Goal: Task Accomplishment & Management: Manage account settings

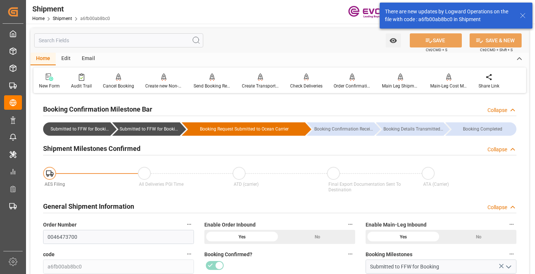
scroll to position [74, 0]
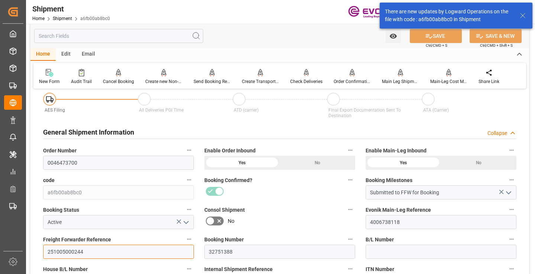
click at [71, 250] on input "251005000244" at bounding box center [118, 252] width 151 height 14
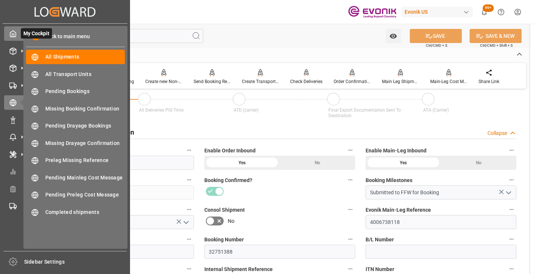
click at [14, 33] on icon at bounding box center [12, 33] width 7 height 7
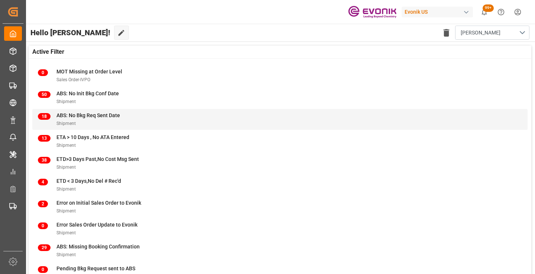
click at [92, 112] on div "ABS: No Bkg Req Sent Date" at bounding box center [87, 116] width 63 height 8
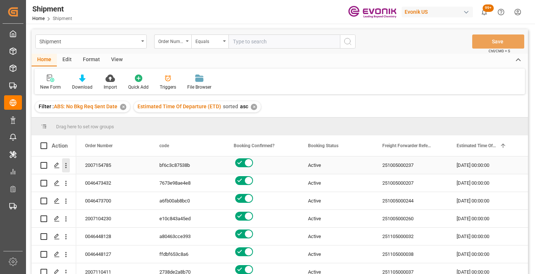
click at [65, 164] on icon "open menu" at bounding box center [66, 166] width 8 height 8
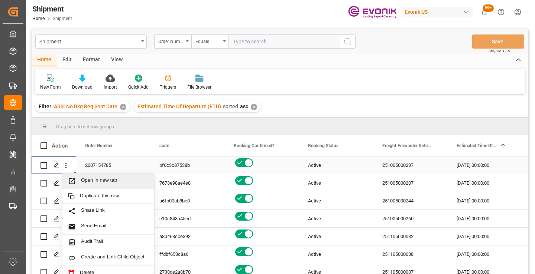
click at [97, 181] on span "Open in new tab" at bounding box center [115, 181] width 68 height 8
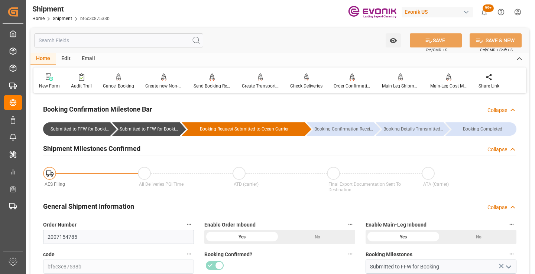
scroll to position [74, 0]
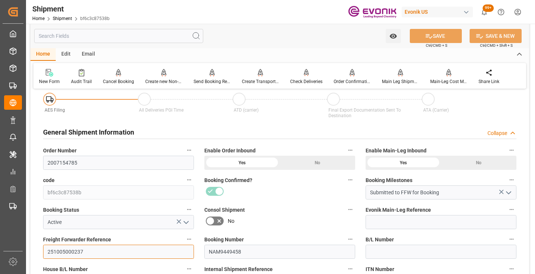
click at [75, 252] on input "251005000237" at bounding box center [118, 252] width 151 height 14
click at [138, 38] on input "text" at bounding box center [118, 36] width 169 height 14
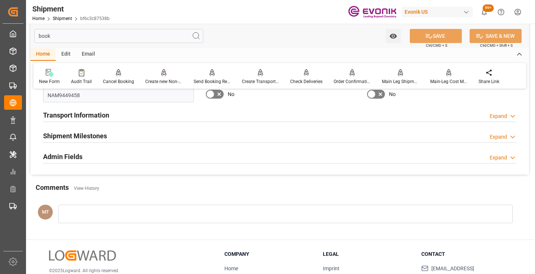
scroll to position [0, 0]
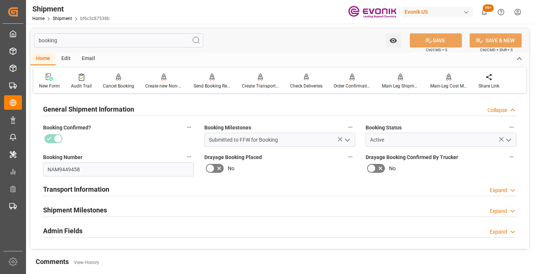
type input "booking"
click at [96, 206] on h2 "Shipment Milestones" at bounding box center [75, 210] width 64 height 10
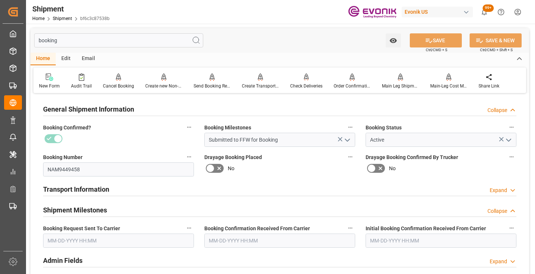
click at [111, 241] on input "text" at bounding box center [118, 241] width 151 height 14
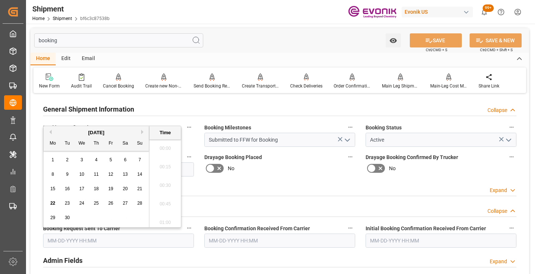
scroll to position [1117, 0]
click at [91, 189] on div "15 16 17 18 19 20 21" at bounding box center [96, 189] width 101 height 14
click at [93, 192] on div "18" at bounding box center [96, 189] width 9 height 9
type input "09-18-2025 00:00"
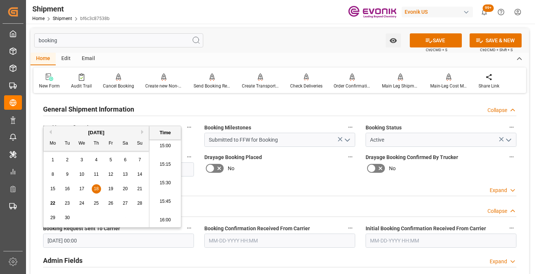
click at [242, 239] on input "text" at bounding box center [279, 241] width 151 height 14
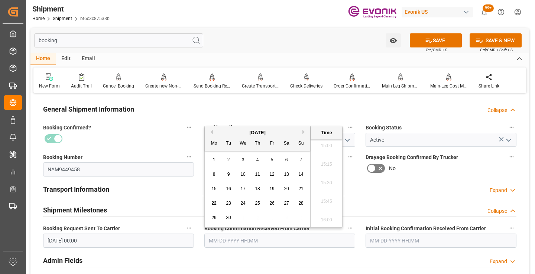
click at [276, 188] on div "19" at bounding box center [271, 189] width 9 height 9
type input "09-19-2025 00:00"
click at [430, 41] on icon at bounding box center [429, 41] width 7 height 4
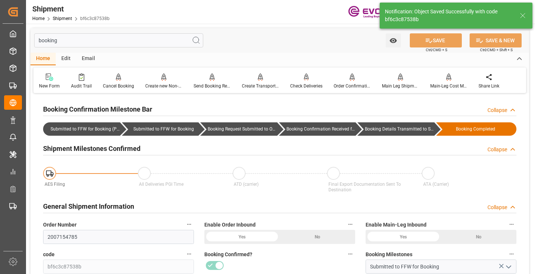
type input "Booking Details Transmitted to SAP"
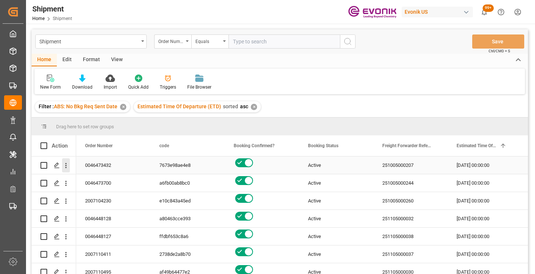
click at [66, 166] on icon "open menu" at bounding box center [65, 165] width 1 height 5
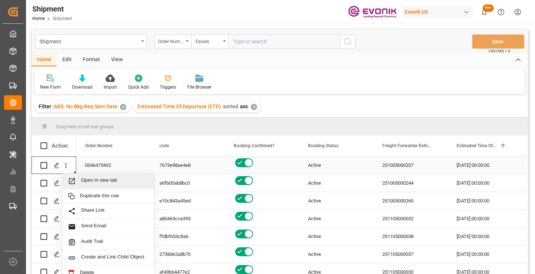
click at [84, 183] on span "Open in new tab" at bounding box center [115, 181] width 68 height 8
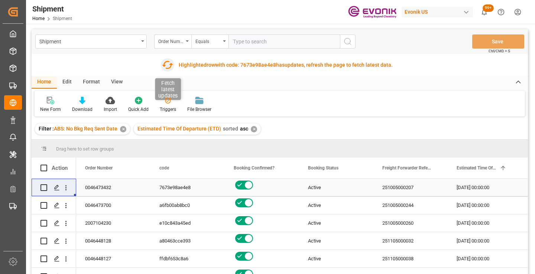
click at [165, 68] on icon "button" at bounding box center [168, 65] width 12 height 12
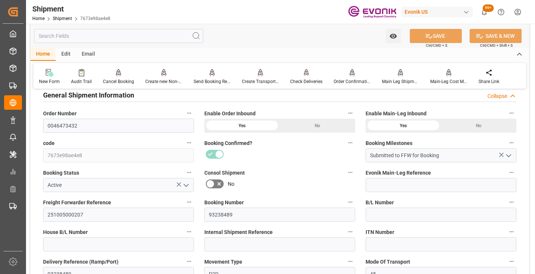
scroll to position [149, 0]
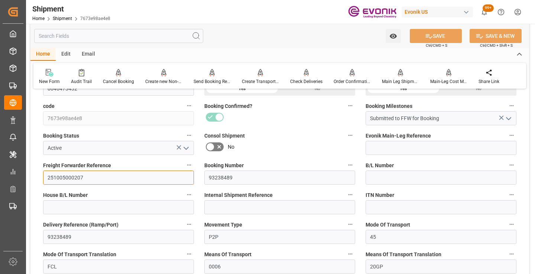
click at [69, 178] on input "251005000207" at bounding box center [118, 178] width 151 height 14
click at [141, 37] on input "text" at bounding box center [118, 36] width 169 height 14
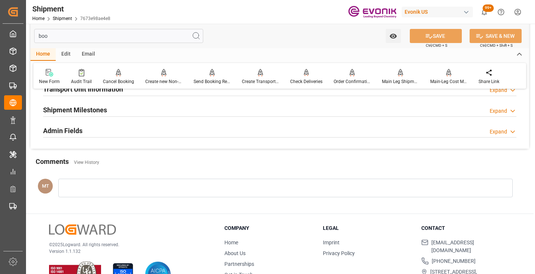
scroll to position [52, 0]
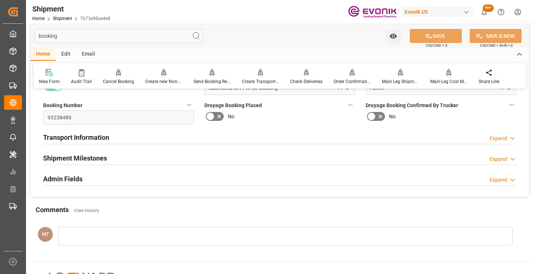
type input "booking"
click at [92, 160] on h2 "Shipment Milestones" at bounding box center [75, 158] width 64 height 10
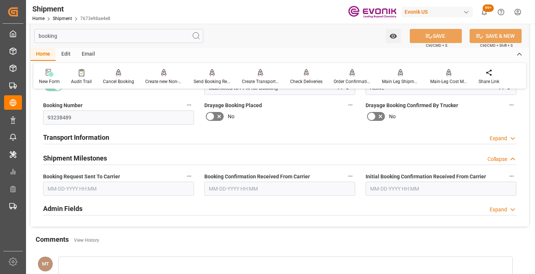
click at [105, 195] on input "text" at bounding box center [118, 189] width 151 height 14
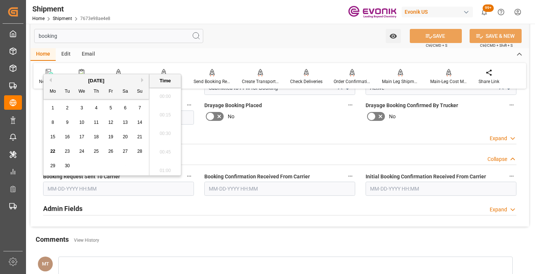
scroll to position [1117, 0]
click at [70, 139] on div "16" at bounding box center [67, 137] width 9 height 9
type input "09-16-2025 00:00"
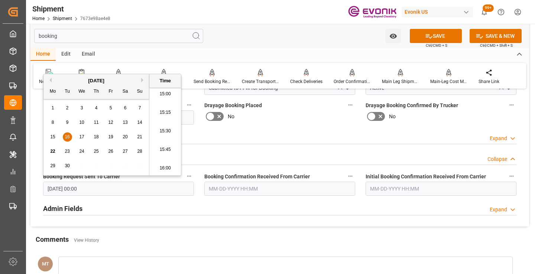
click at [254, 186] on input "text" at bounding box center [279, 189] width 151 height 14
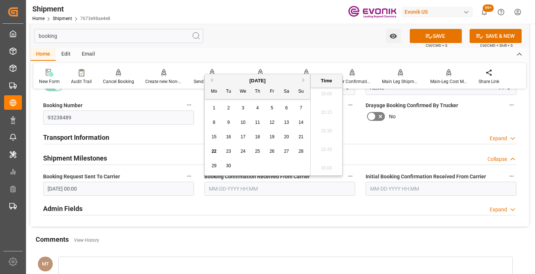
click at [286, 137] on span "20" at bounding box center [286, 136] width 5 height 5
type input "09-20-2025 00:00"
click at [430, 36] on icon at bounding box center [429, 36] width 8 height 8
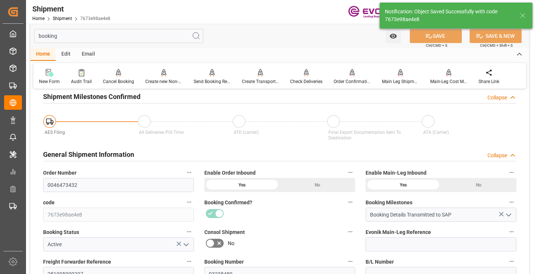
type input "Booking Details Transmitted to SAP"
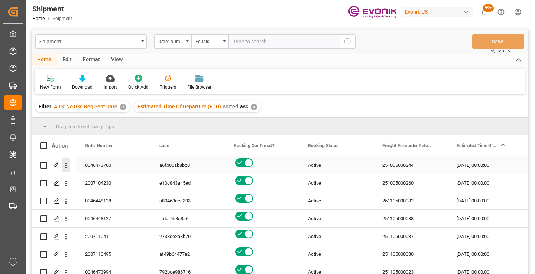
click at [66, 166] on icon "open menu" at bounding box center [65, 165] width 1 height 5
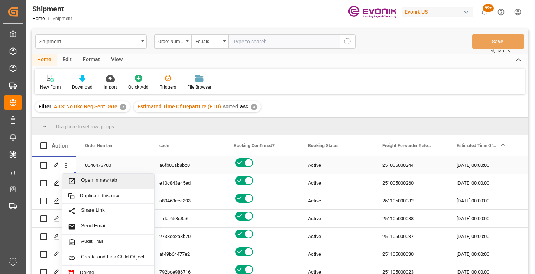
click at [95, 181] on span "Open in new tab" at bounding box center [115, 181] width 68 height 8
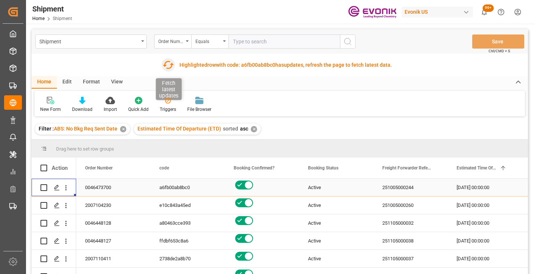
click at [168, 65] on icon "button" at bounding box center [168, 65] width 12 height 12
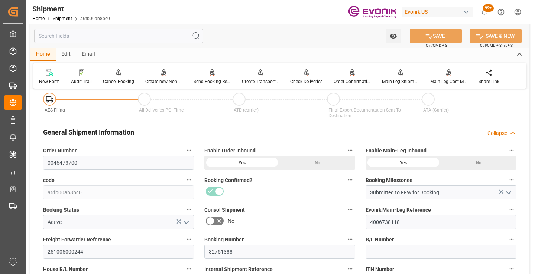
scroll to position [111, 0]
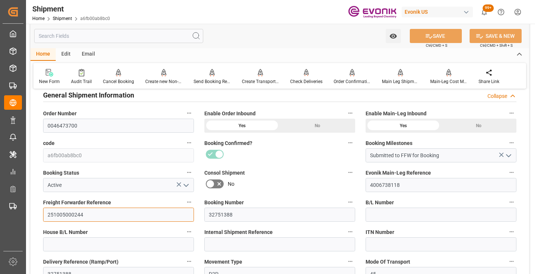
click at [69, 216] on input "251005000244" at bounding box center [118, 215] width 151 height 14
click at [141, 36] on input "text" at bounding box center [118, 36] width 169 height 14
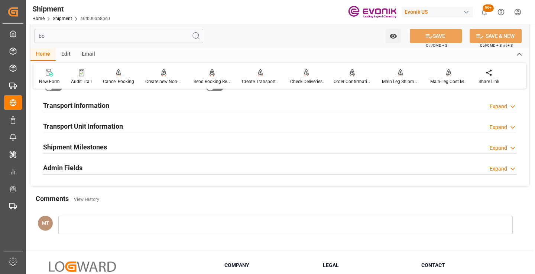
scroll to position [15, 0]
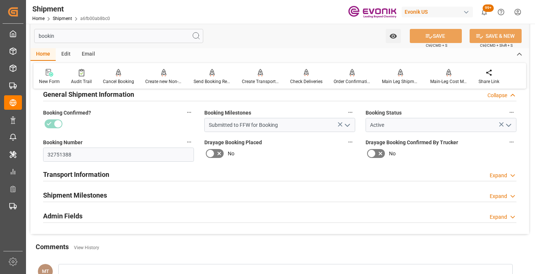
type input "bookin"
click at [116, 189] on div "Shipment Milestones Expand" at bounding box center [279, 195] width 473 height 14
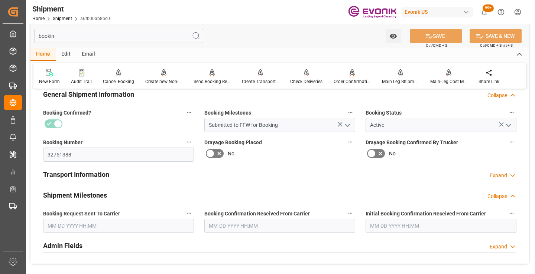
click at [99, 230] on input "text" at bounding box center [118, 226] width 151 height 14
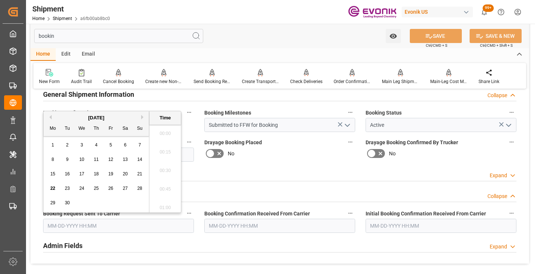
scroll to position [1135, 0]
click at [113, 174] on div "19" at bounding box center [110, 174] width 9 height 9
type input "[DATE] 00:00"
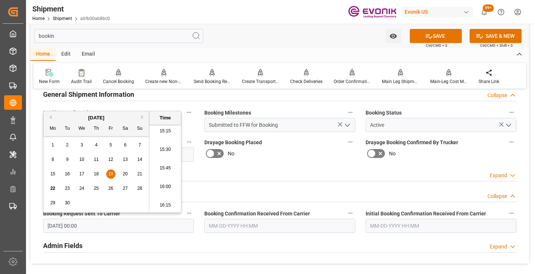
click at [234, 221] on input "text" at bounding box center [279, 226] width 151 height 14
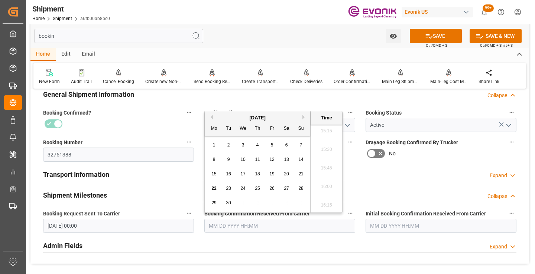
click at [269, 174] on span "19" at bounding box center [271, 174] width 5 height 5
type input "[DATE] 00:00"
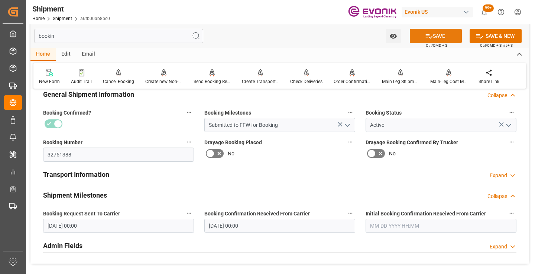
click at [422, 36] on button "SAVE" at bounding box center [436, 36] width 52 height 14
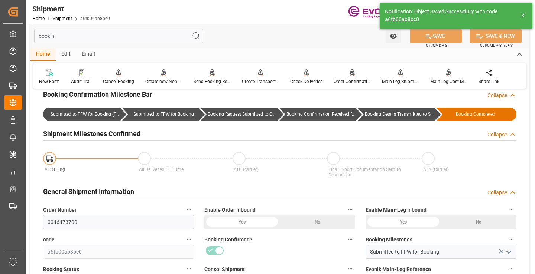
type input "Booking Details Transmitted to SAP"
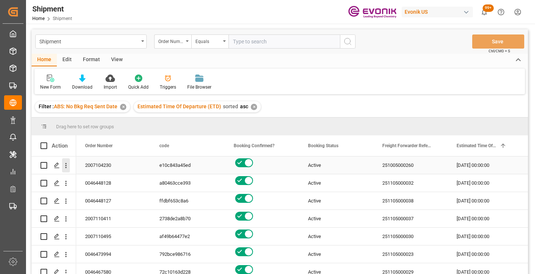
click at [66, 166] on icon "open menu" at bounding box center [65, 165] width 1 height 5
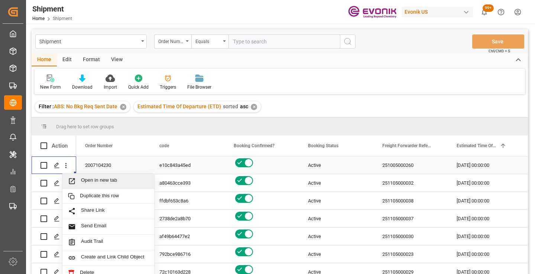
click at [100, 182] on span "Open in new tab" at bounding box center [115, 181] width 68 height 8
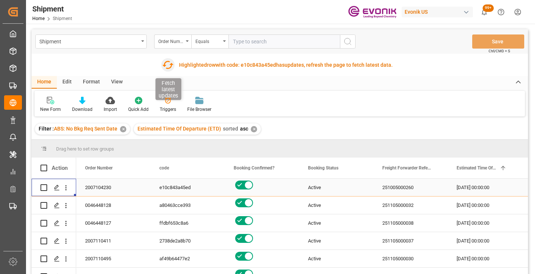
click at [167, 66] on icon "button" at bounding box center [168, 65] width 12 height 12
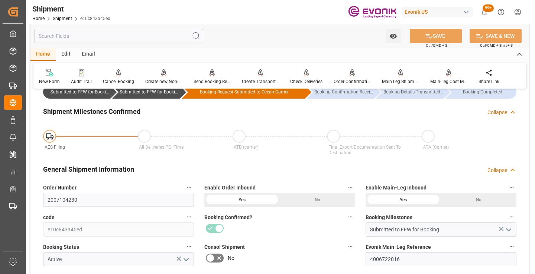
scroll to position [111, 0]
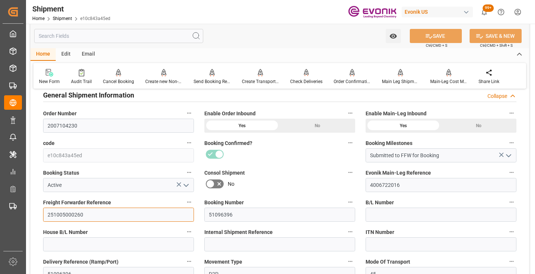
click at [76, 210] on input "251005000260" at bounding box center [118, 215] width 151 height 14
click at [144, 35] on input "text" at bounding box center [118, 36] width 169 height 14
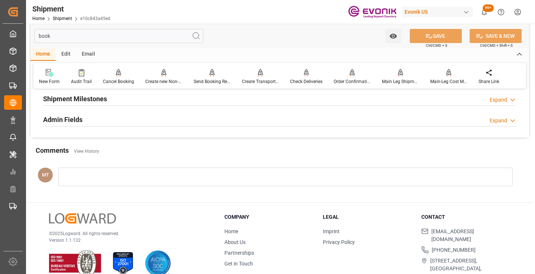
scroll to position [15, 0]
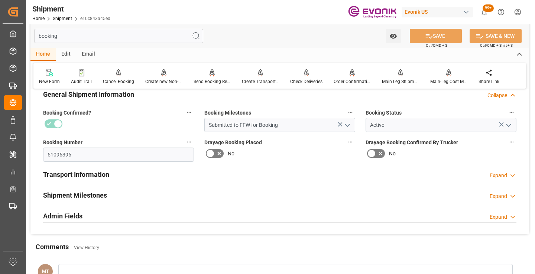
type input "booking"
click at [98, 196] on h2 "Shipment Milestones" at bounding box center [75, 195] width 64 height 10
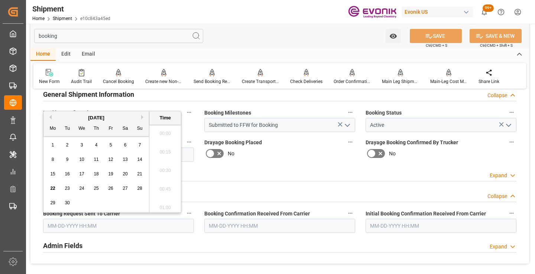
click at [111, 228] on input "text" at bounding box center [118, 226] width 151 height 14
click at [51, 188] on span "22" at bounding box center [52, 188] width 5 height 5
type input "[DATE] 00:00"
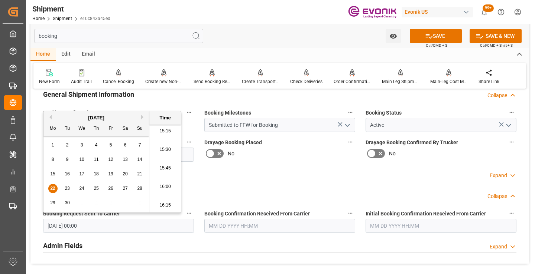
click at [255, 226] on input "text" at bounding box center [279, 226] width 151 height 14
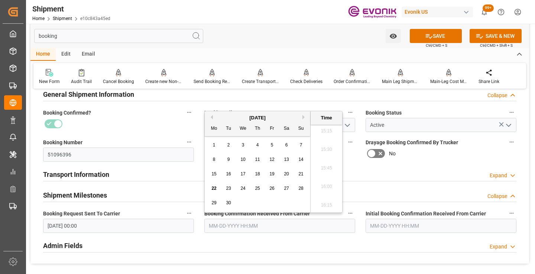
click at [212, 187] on span "22" at bounding box center [213, 188] width 5 height 5
type input "[DATE] 00:00"
click at [427, 36] on icon at bounding box center [429, 36] width 7 height 4
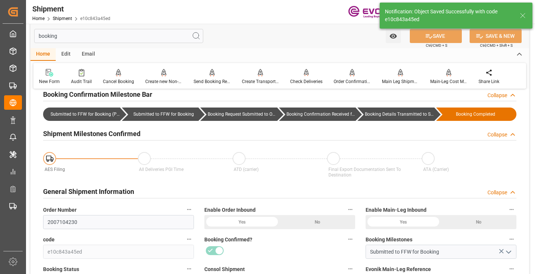
type input "Booking Details Transmitted to SAP"
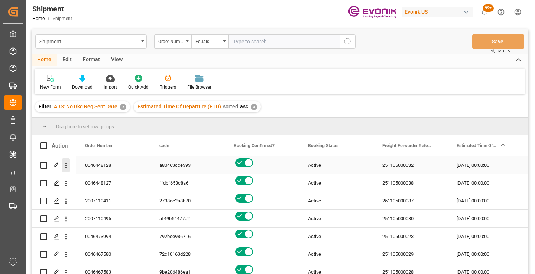
click at [64, 169] on icon "open menu" at bounding box center [66, 166] width 8 height 8
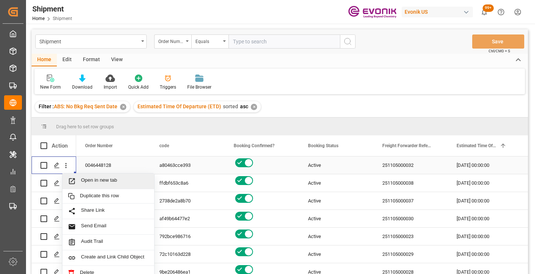
click at [93, 181] on span "Open in new tab" at bounding box center [115, 181] width 68 height 8
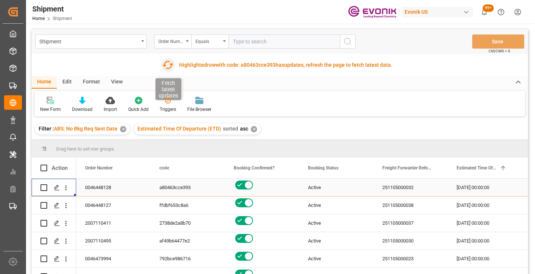
click at [168, 65] on icon "button" at bounding box center [168, 65] width 12 height 12
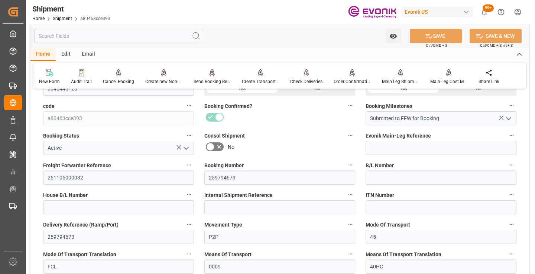
scroll to position [186, 0]
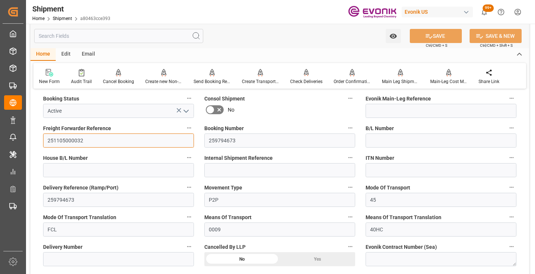
click at [72, 137] on input "251105000032" at bounding box center [118, 141] width 151 height 14
click at [148, 36] on input "text" at bounding box center [118, 36] width 169 height 14
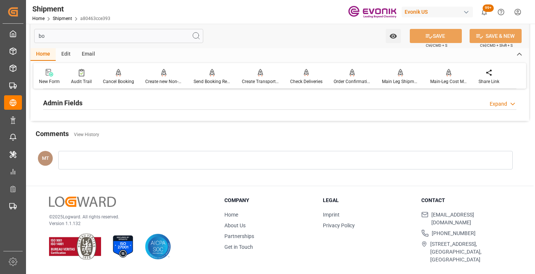
scroll to position [89, 0]
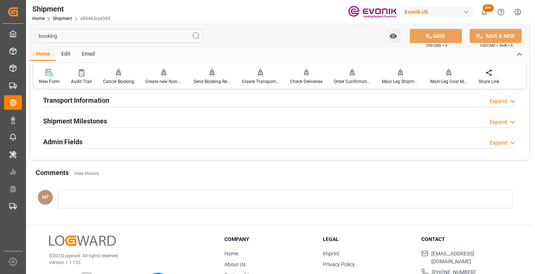
type input "booking"
click at [118, 121] on div "Shipment Milestones Expand" at bounding box center [279, 121] width 473 height 14
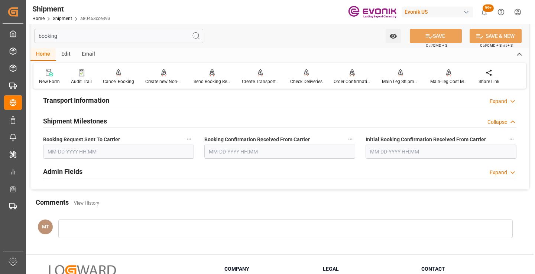
click at [96, 151] on input "text" at bounding box center [118, 152] width 151 height 14
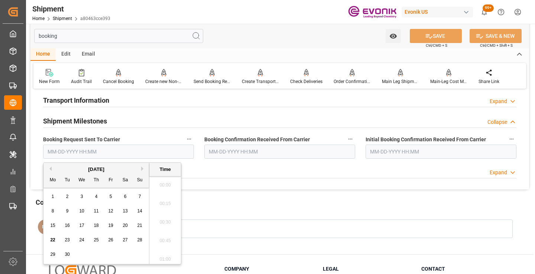
scroll to position [1135, 0]
click at [53, 240] on span "22" at bounding box center [52, 240] width 5 height 5
type input "[DATE] 00:00"
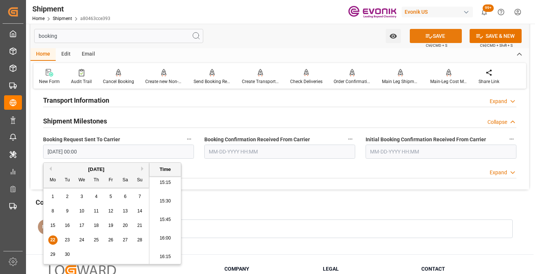
click at [429, 35] on icon at bounding box center [429, 36] width 8 height 8
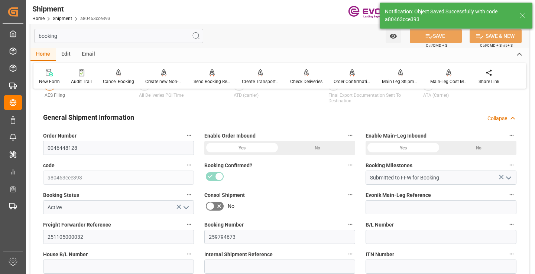
type input "Booking Request Submitted to Ocean Carrier"
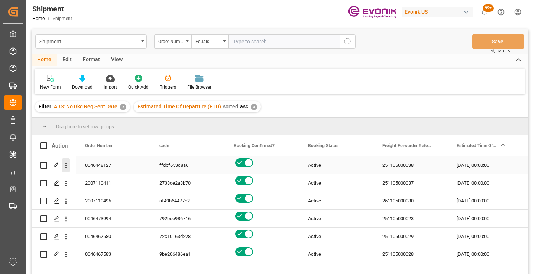
click at [65, 167] on icon "open menu" at bounding box center [66, 166] width 8 height 8
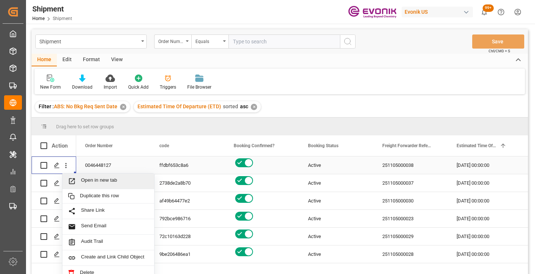
click at [109, 179] on span "Open in new tab" at bounding box center [115, 181] width 68 height 8
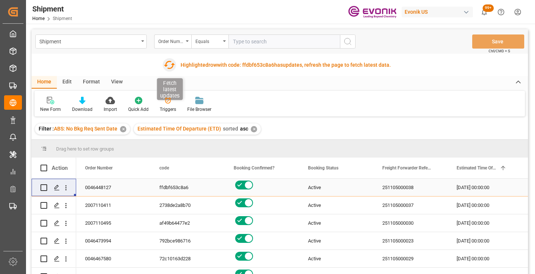
click at [169, 66] on icon "button" at bounding box center [169, 65] width 12 height 12
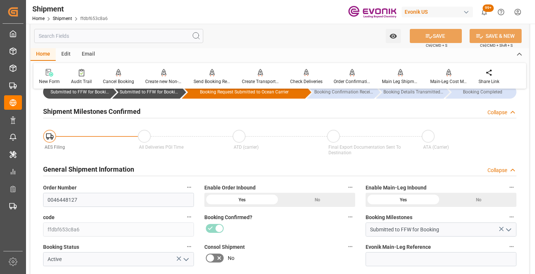
scroll to position [74, 0]
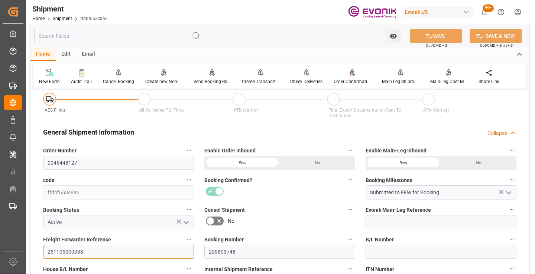
click at [72, 251] on input "251105000038" at bounding box center [118, 252] width 151 height 14
click at [154, 37] on input "text" at bounding box center [118, 36] width 169 height 14
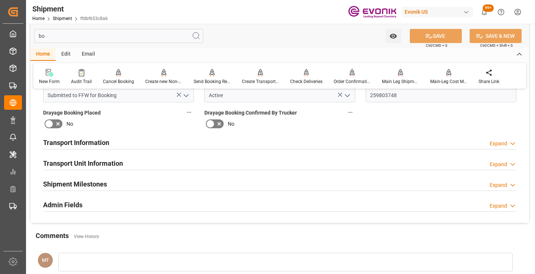
scroll to position [0, 0]
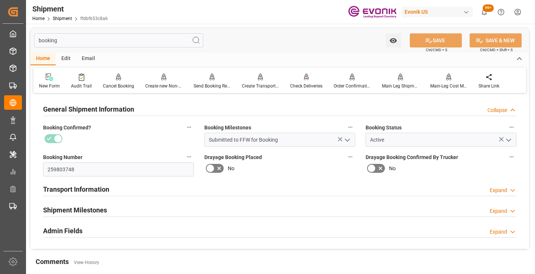
type input "booking"
click at [92, 212] on h2 "Shipment Milestones" at bounding box center [75, 210] width 64 height 10
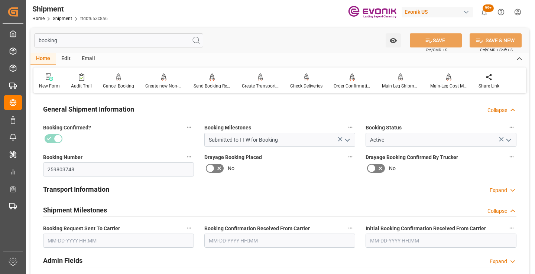
click at [70, 243] on input "text" at bounding box center [118, 241] width 151 height 14
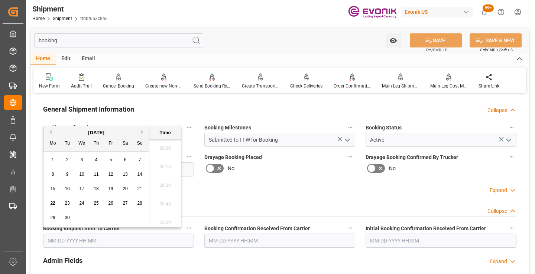
scroll to position [1135, 0]
click at [55, 202] on span "22" at bounding box center [52, 203] width 5 height 5
type input "[DATE] 00:00"
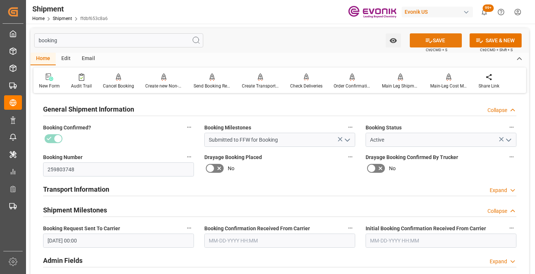
click at [421, 40] on button "SAVE" at bounding box center [436, 40] width 52 height 14
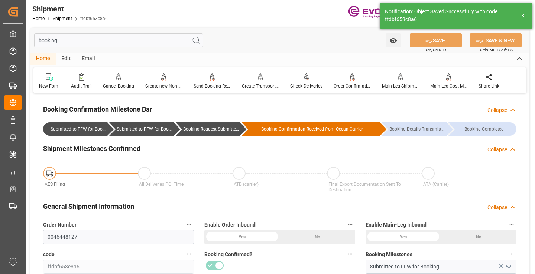
type input "Booking Request Submitted to Ocean Carrier"
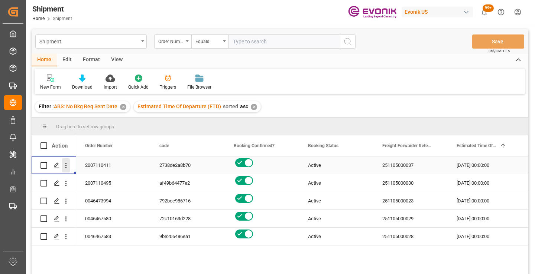
click at [66, 163] on icon "open menu" at bounding box center [66, 166] width 8 height 8
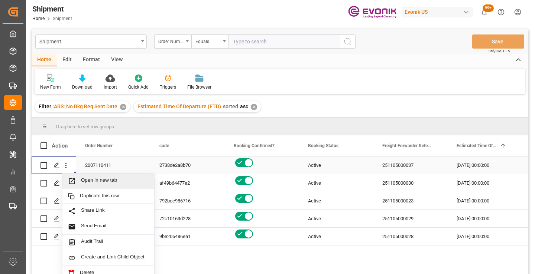
click at [106, 179] on span "Open in new tab" at bounding box center [115, 181] width 68 height 8
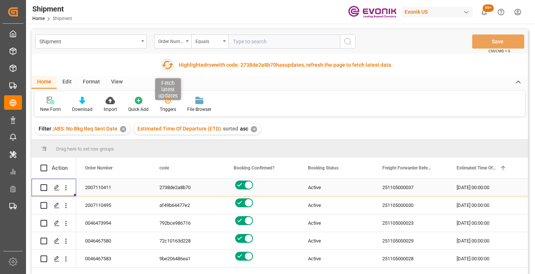
click at [166, 70] on icon "button" at bounding box center [168, 65] width 12 height 12
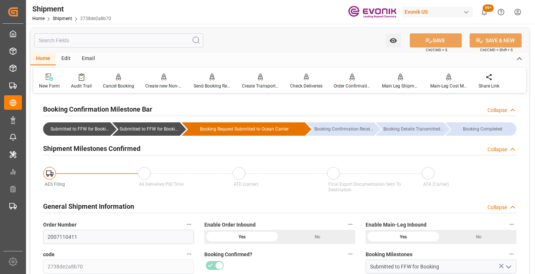
scroll to position [74, 0]
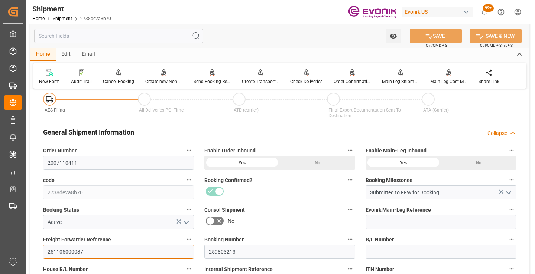
click at [73, 251] on input "251105000037" at bounding box center [118, 252] width 151 height 14
click at [124, 35] on input "text" at bounding box center [118, 36] width 169 height 14
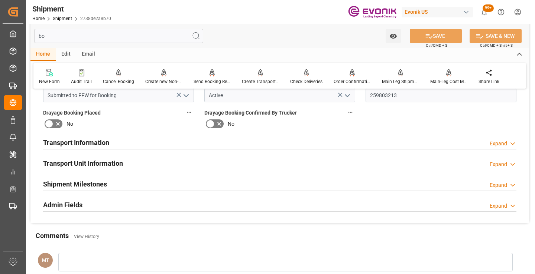
scroll to position [0, 0]
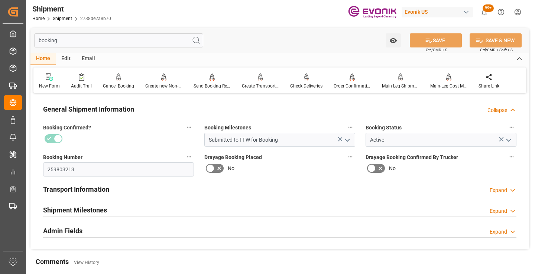
type input "booking"
click at [82, 207] on h2 "Shipment Milestones" at bounding box center [75, 210] width 64 height 10
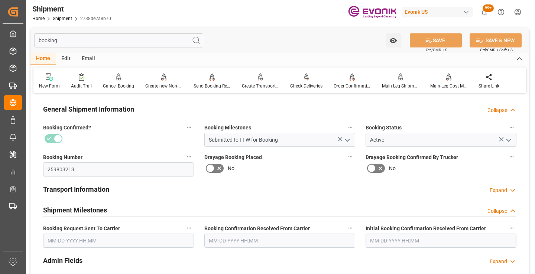
click at [119, 241] on input "text" at bounding box center [118, 241] width 151 height 14
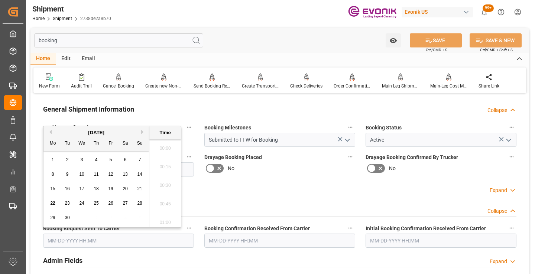
scroll to position [1135, 0]
click at [53, 205] on span "22" at bounding box center [52, 203] width 5 height 5
type input "09-22-2025 00:00"
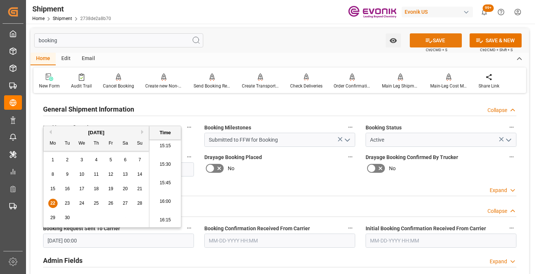
click at [422, 40] on button "SAVE" at bounding box center [436, 40] width 52 height 14
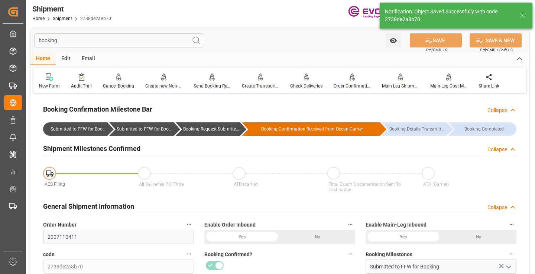
type input "Booking Request Submitted to Ocean Carrier"
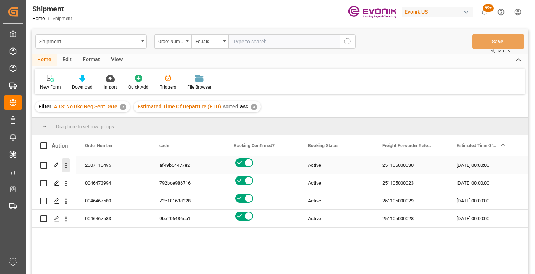
click at [65, 164] on icon "open menu" at bounding box center [66, 166] width 8 height 8
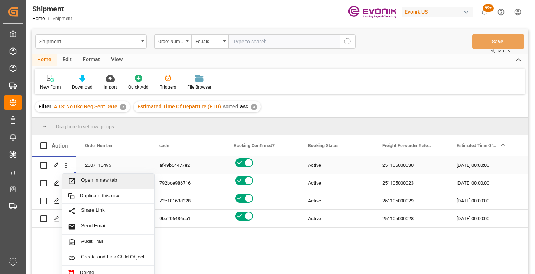
click at [104, 178] on span "Open in new tab" at bounding box center [115, 181] width 68 height 8
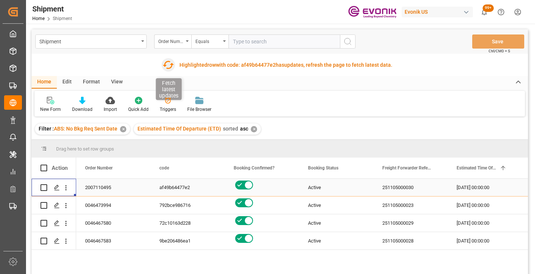
click at [169, 65] on icon "button" at bounding box center [168, 65] width 12 height 12
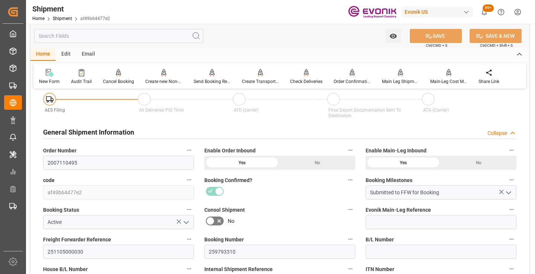
scroll to position [111, 0]
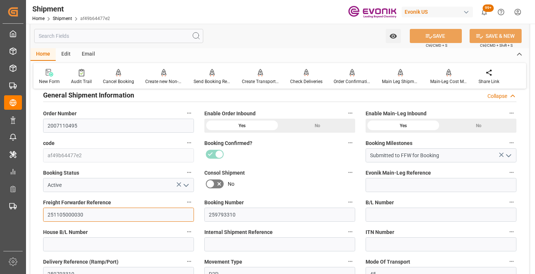
click at [72, 210] on input "251105000030" at bounding box center [118, 215] width 151 height 14
click at [132, 33] on input "text" at bounding box center [118, 36] width 169 height 14
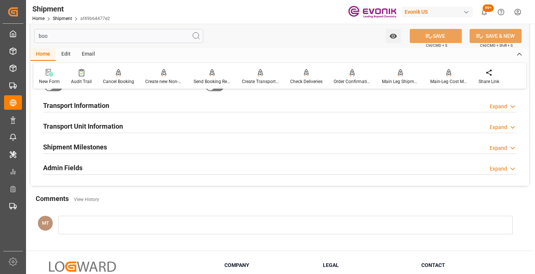
scroll to position [15, 0]
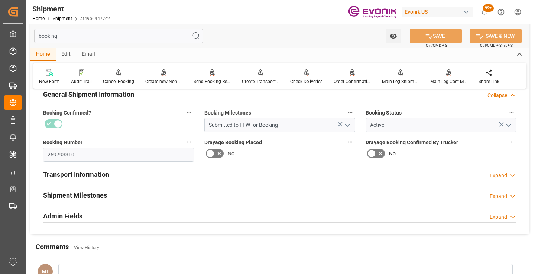
type input "booking"
click at [105, 193] on h2 "Shipment Milestones" at bounding box center [75, 195] width 64 height 10
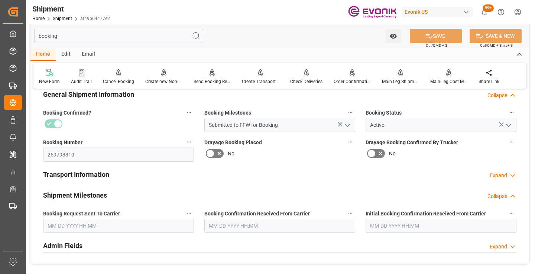
click at [106, 232] on input "text" at bounding box center [118, 226] width 151 height 14
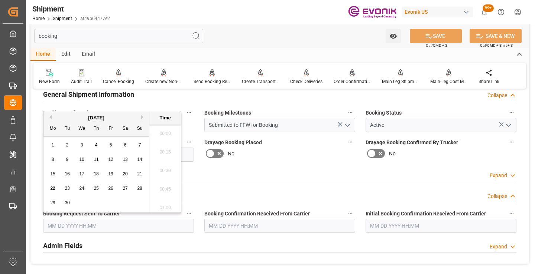
scroll to position [1135, 0]
click at [52, 188] on span "22" at bounding box center [52, 188] width 5 height 5
type input "[DATE] 00:00"
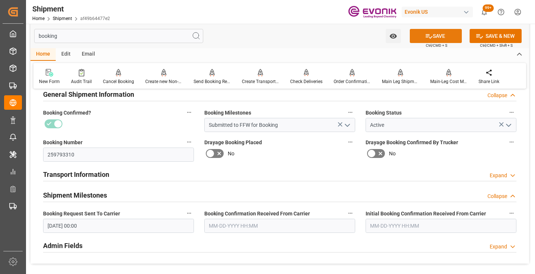
click at [433, 35] on button "SAVE" at bounding box center [436, 36] width 52 height 14
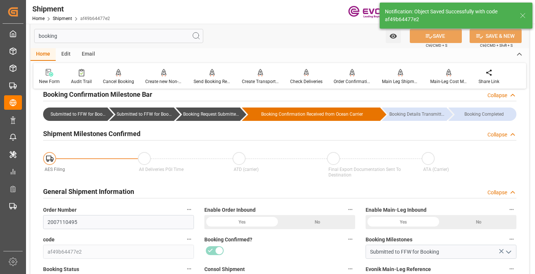
type input "Booking Request Submitted to Ocean Carrier"
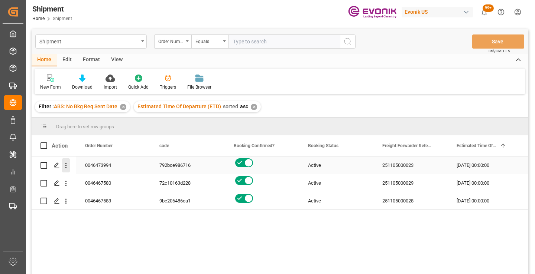
click at [66, 164] on icon "open menu" at bounding box center [65, 165] width 1 height 5
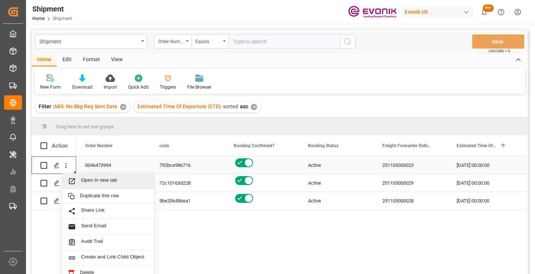
click at [102, 176] on div "Open in new tab" at bounding box center [108, 182] width 92 height 16
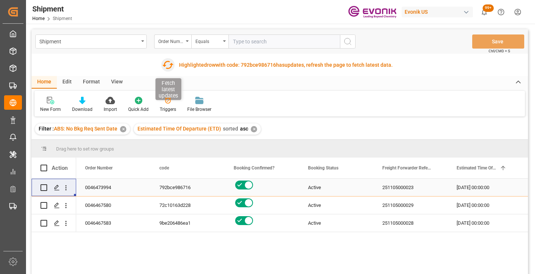
click at [168, 64] on icon "button" at bounding box center [168, 65] width 12 height 12
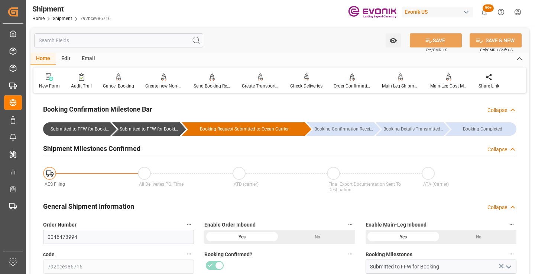
scroll to position [111, 0]
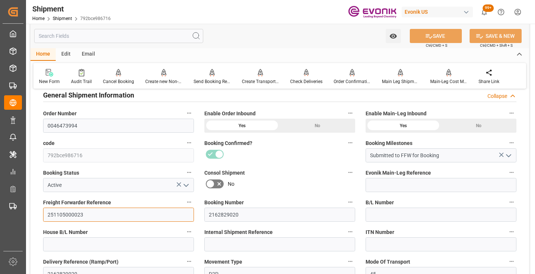
click at [73, 212] on input "251105000023" at bounding box center [118, 215] width 151 height 14
click at [146, 35] on input "text" at bounding box center [118, 36] width 169 height 14
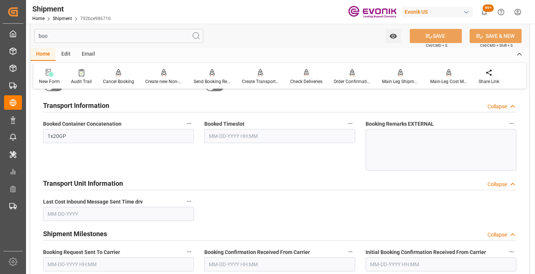
scroll to position [15, 0]
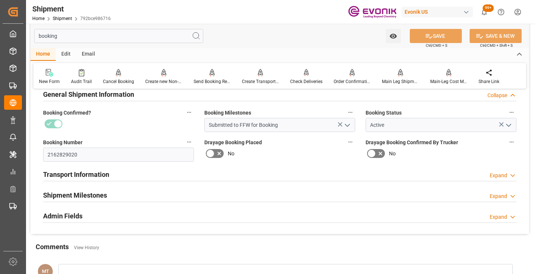
type input "booking"
click at [110, 190] on div "Shipment Milestones Expand" at bounding box center [279, 195] width 473 height 14
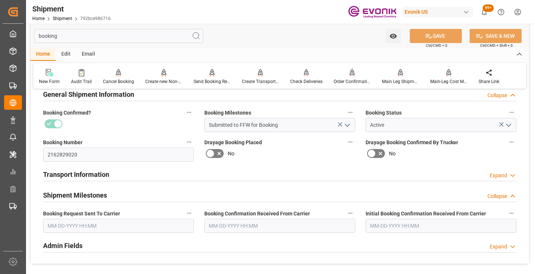
click at [98, 228] on input "text" at bounding box center [118, 226] width 151 height 14
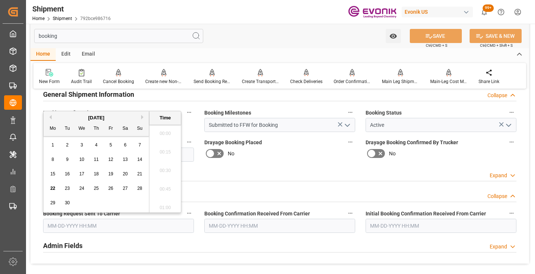
scroll to position [1135, 0]
click at [114, 172] on div "19" at bounding box center [110, 174] width 9 height 9
type input "09-19-2025 00:00"
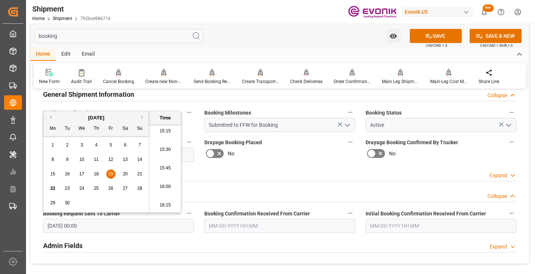
click at [240, 228] on input "text" at bounding box center [279, 226] width 151 height 14
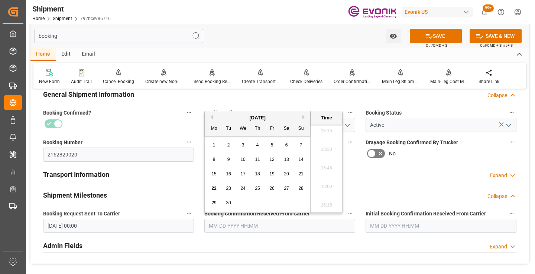
click at [216, 189] on span "22" at bounding box center [213, 188] width 5 height 5
type input "09-22-2025 00:00"
click at [426, 39] on icon at bounding box center [429, 36] width 8 height 8
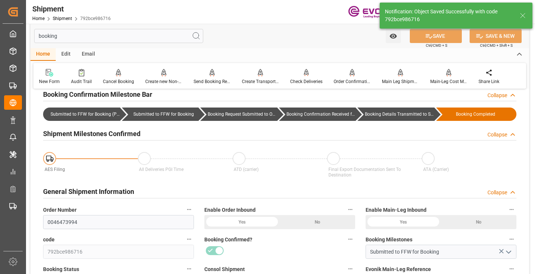
type input "Booking Details Transmitted to SAP"
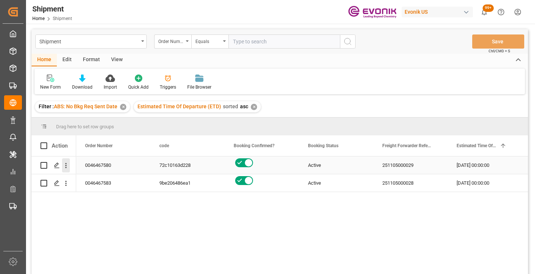
click at [67, 166] on icon "open menu" at bounding box center [66, 166] width 8 height 8
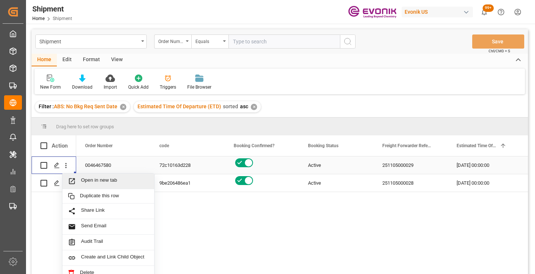
click at [92, 177] on span "Open in new tab" at bounding box center [115, 181] width 68 height 8
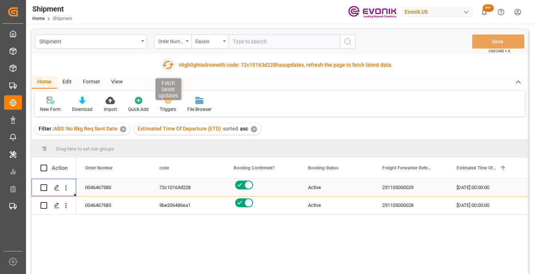
click at [166, 63] on icon "button" at bounding box center [168, 65] width 12 height 12
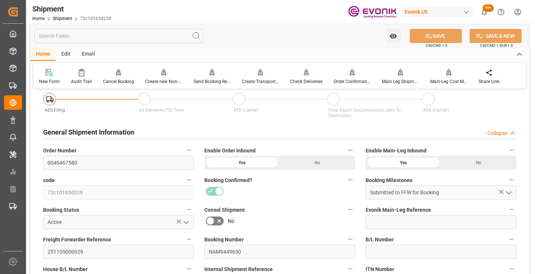
scroll to position [111, 0]
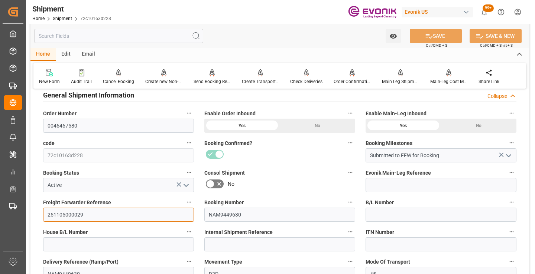
click at [72, 214] on input "251105000029" at bounding box center [118, 215] width 151 height 14
click at [121, 38] on input "text" at bounding box center [118, 36] width 169 height 14
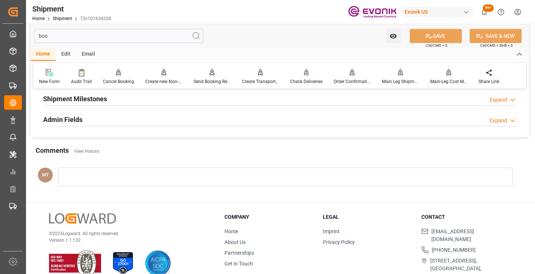
scroll to position [15, 0]
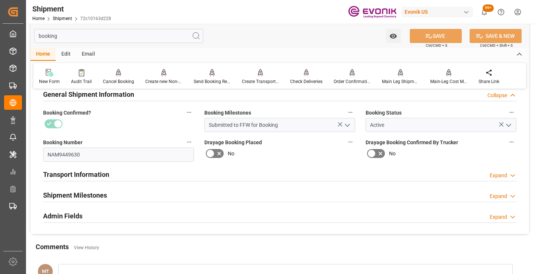
type input "booking"
click at [72, 192] on h2 "Shipment Milestones" at bounding box center [75, 195] width 64 height 10
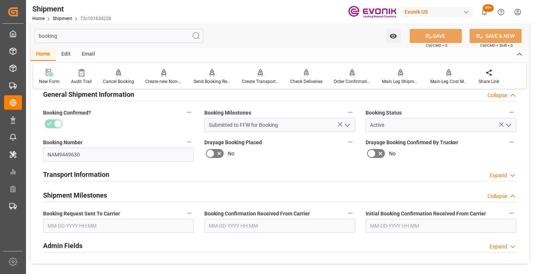
click at [120, 224] on input "text" at bounding box center [118, 226] width 151 height 14
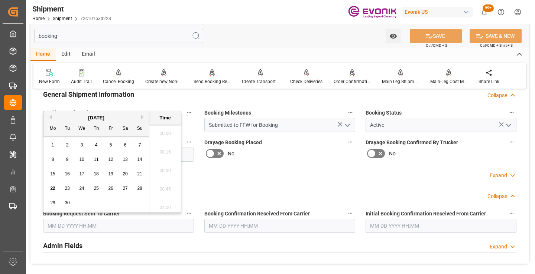
scroll to position [1135, 0]
click at [139, 173] on span "21" at bounding box center [139, 174] width 5 height 5
type input "[DATE] 00:00"
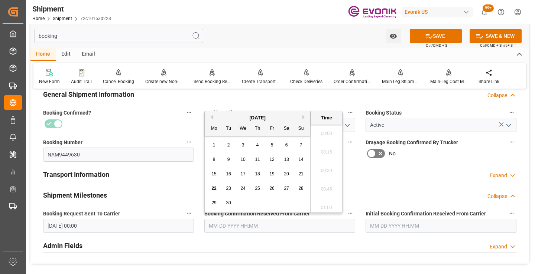
click at [250, 229] on input "text" at bounding box center [279, 226] width 151 height 14
click at [215, 189] on span "22" at bounding box center [213, 188] width 5 height 5
type input "[DATE] 00:00"
click at [436, 35] on button "SAVE" at bounding box center [436, 36] width 52 height 14
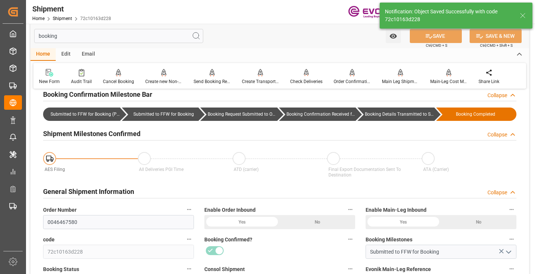
type input "Booking Details Transmitted to SAP"
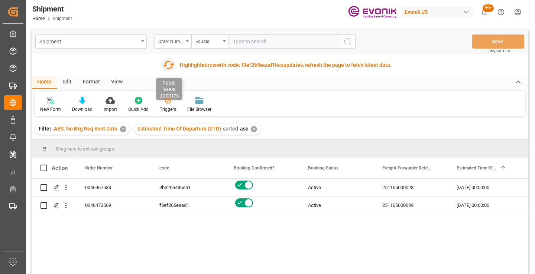
click at [165, 65] on icon "button" at bounding box center [168, 65] width 11 height 8
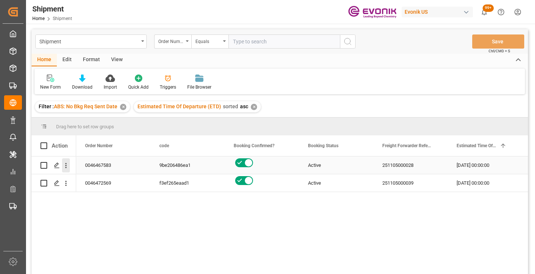
click at [65, 164] on icon "open menu" at bounding box center [66, 166] width 8 height 8
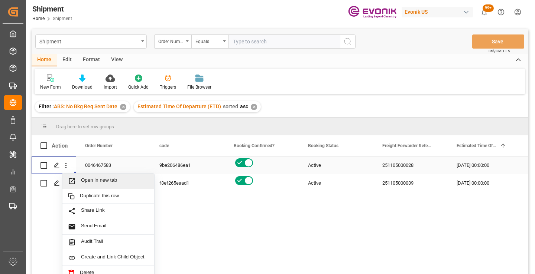
click at [101, 181] on span "Open in new tab" at bounding box center [115, 181] width 68 height 8
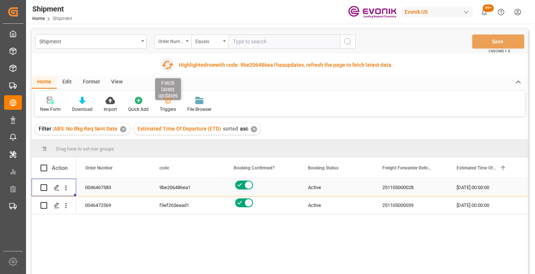
click at [167, 68] on icon "button" at bounding box center [168, 65] width 12 height 12
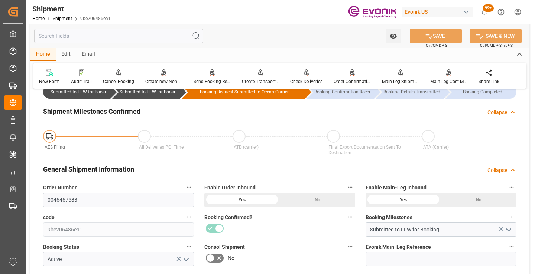
scroll to position [111, 0]
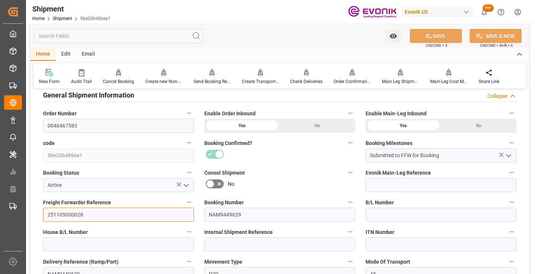
click at [63, 217] on input "251105000028" at bounding box center [118, 215] width 151 height 14
click at [141, 36] on input "text" at bounding box center [118, 36] width 169 height 14
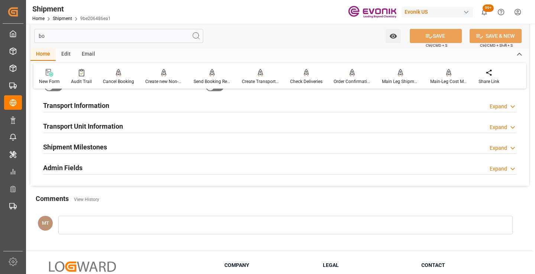
scroll to position [15, 0]
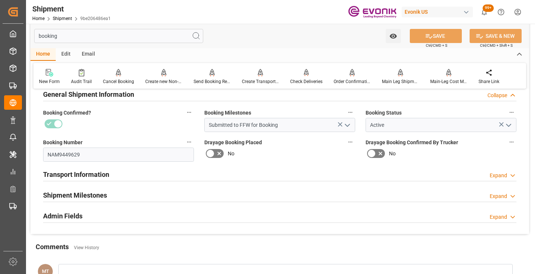
type input "booking"
click at [101, 190] on h2 "Shipment Milestones" at bounding box center [75, 195] width 64 height 10
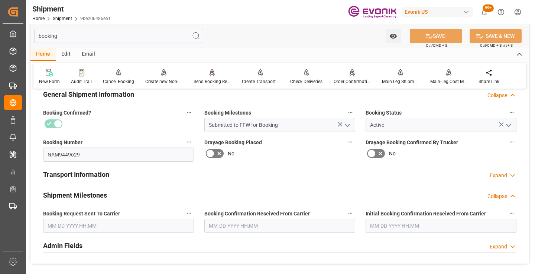
click at [93, 224] on input "text" at bounding box center [118, 226] width 151 height 14
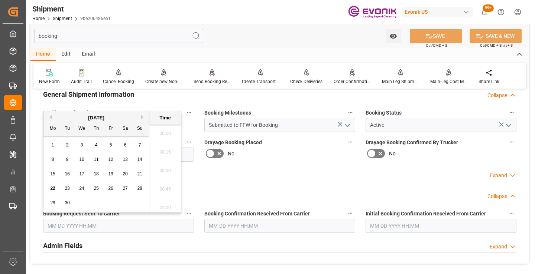
scroll to position [1135, 0]
click at [139, 173] on span "21" at bounding box center [139, 174] width 5 height 5
type input "09-21-2025 00:00"
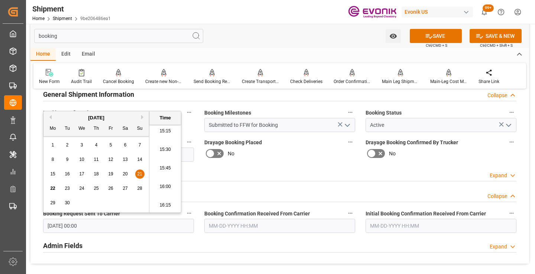
click at [262, 224] on input "text" at bounding box center [279, 226] width 151 height 14
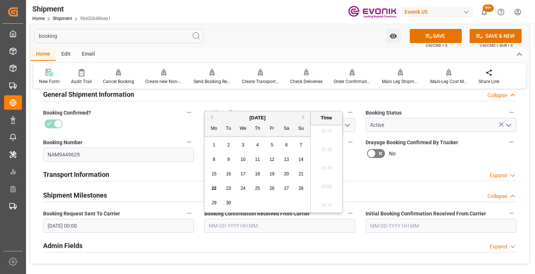
click at [213, 188] on span "22" at bounding box center [213, 188] width 5 height 5
type input "[DATE] 00:00"
click at [438, 37] on button "SAVE" at bounding box center [436, 36] width 52 height 14
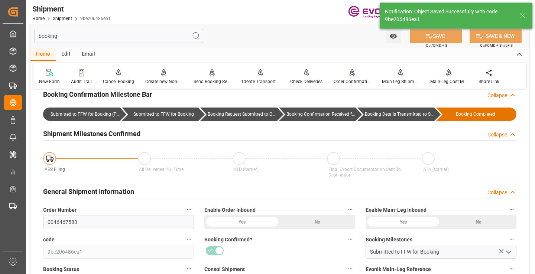
type input "Booking Details Transmitted to SAP"
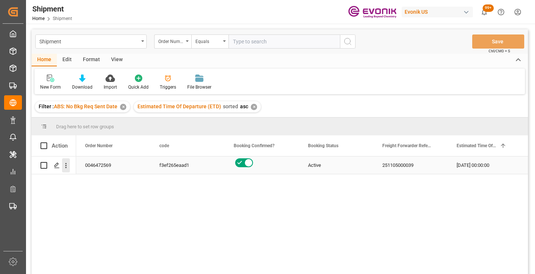
click at [65, 165] on icon "open menu" at bounding box center [66, 166] width 8 height 8
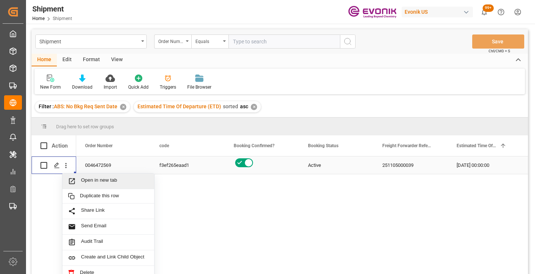
click at [121, 180] on span "Open in new tab" at bounding box center [115, 181] width 68 height 8
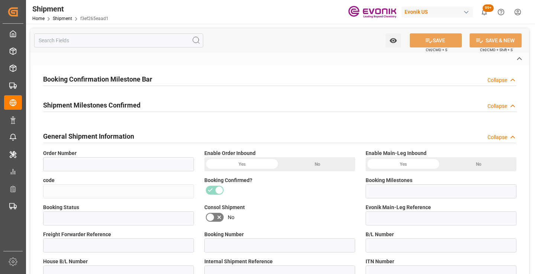
type input "0046472569"
type input "f3ef265eaad1"
type input "Submitted to FFW for Booking"
type input "Active"
type input "251105000039"
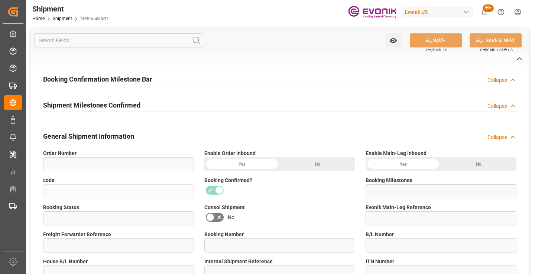
type input "RICFHZ178800"
type input "D2P"
type input "45"
type input "FCL"
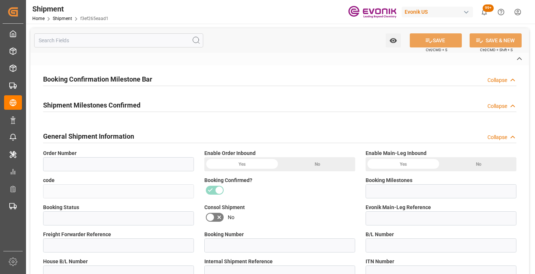
type input "0007"
type input "40GP"
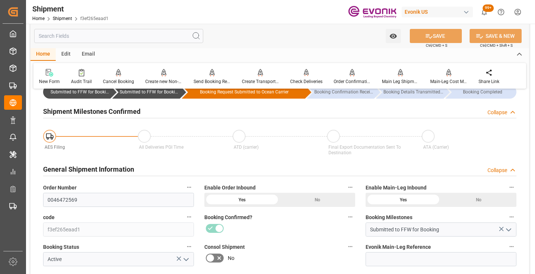
scroll to position [74, 0]
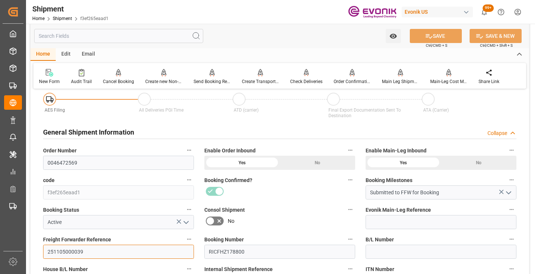
click at [76, 251] on input "251105000039" at bounding box center [118, 252] width 151 height 14
click at [145, 39] on input "text" at bounding box center [118, 36] width 169 height 14
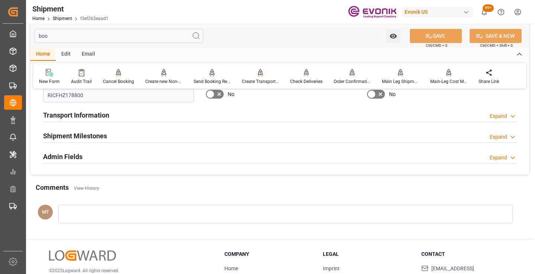
scroll to position [0, 0]
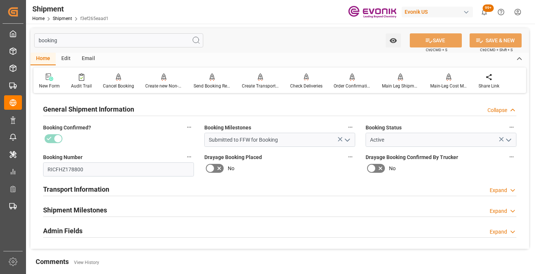
type input "booking"
click at [102, 203] on div "Shipment Milestones" at bounding box center [75, 210] width 64 height 14
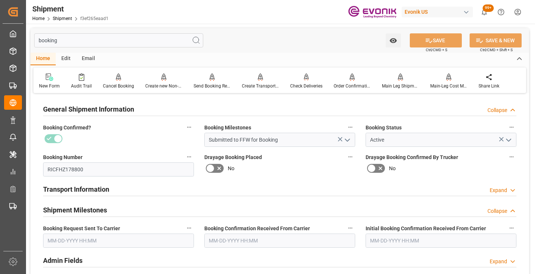
click at [106, 235] on input "text" at bounding box center [118, 241] width 151 height 14
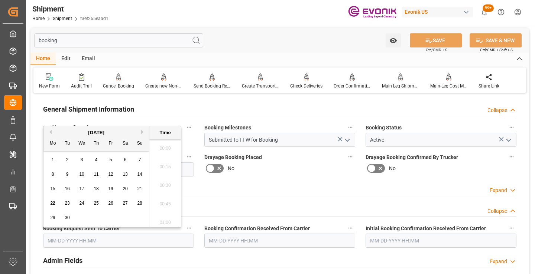
scroll to position [1135, 0]
drag, startPoint x: 50, startPoint y: 203, endPoint x: 73, endPoint y: 203, distance: 23.4
click at [50, 203] on div "22" at bounding box center [52, 203] width 9 height 9
type input "[DATE] 00:00"
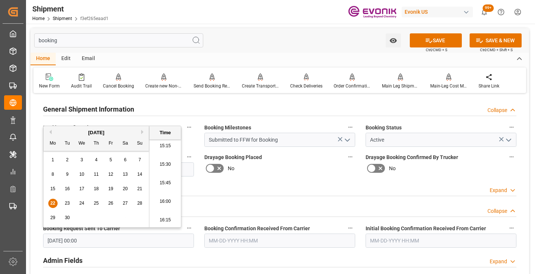
click at [228, 237] on input "text" at bounding box center [279, 241] width 151 height 14
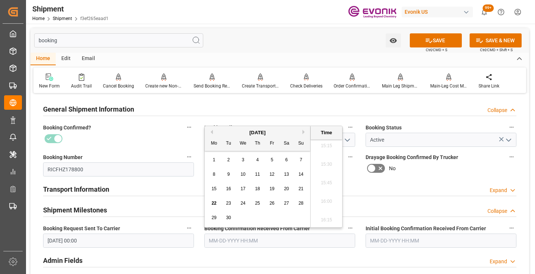
click at [215, 201] on span "22" at bounding box center [213, 203] width 5 height 5
type input "[DATE] 00:00"
click at [435, 38] on button "SAVE" at bounding box center [436, 40] width 52 height 14
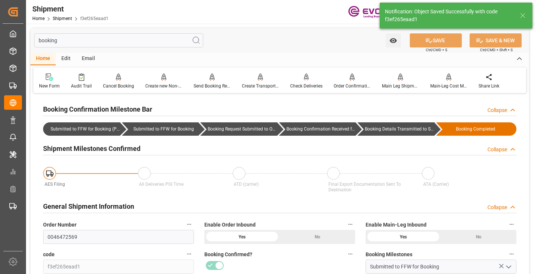
type input "Booking Details Transmitted to SAP"
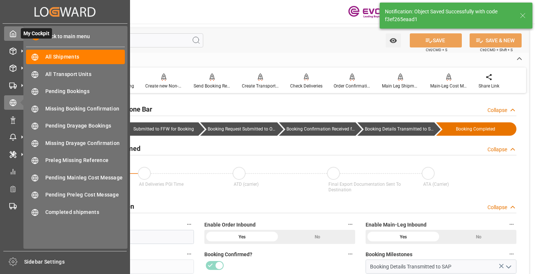
click at [18, 33] on div "My Cockpit My Cockpit" at bounding box center [65, 33] width 122 height 14
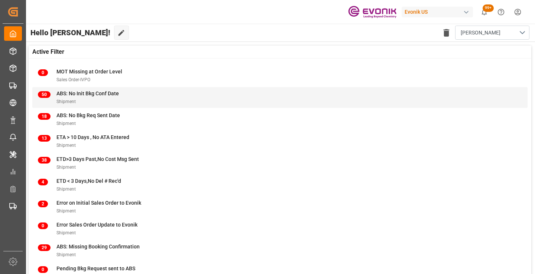
click at [60, 94] on span "ABS: No Init Bkg Conf Date" at bounding box center [87, 94] width 62 height 6
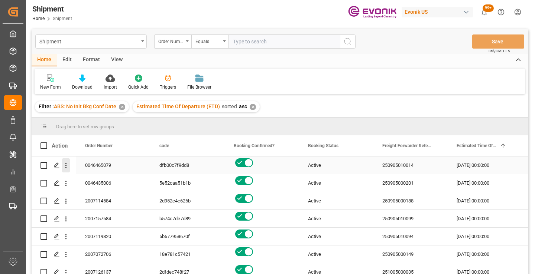
click at [65, 165] on icon "open menu" at bounding box center [66, 166] width 8 height 8
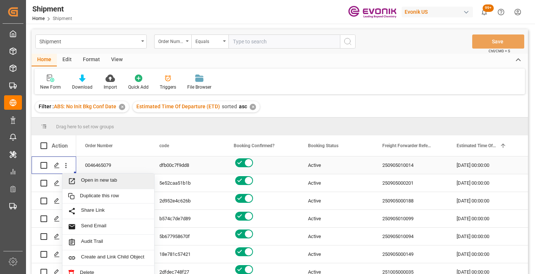
click at [96, 183] on span "Open in new tab" at bounding box center [115, 181] width 68 height 8
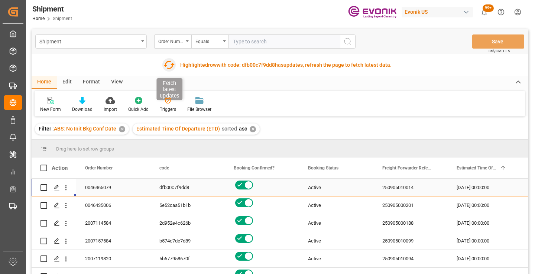
click at [169, 68] on icon "button" at bounding box center [168, 65] width 11 height 8
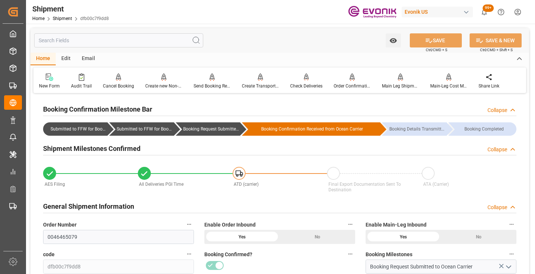
scroll to position [74, 0]
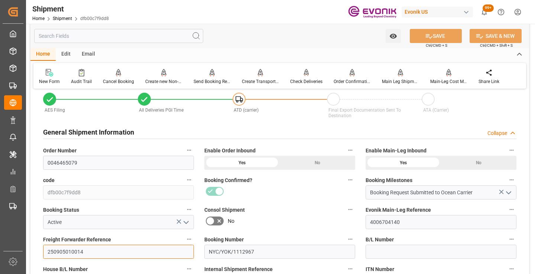
click at [66, 251] on input "250905010014" at bounding box center [118, 252] width 151 height 14
click at [126, 39] on input "text" at bounding box center [118, 36] width 169 height 14
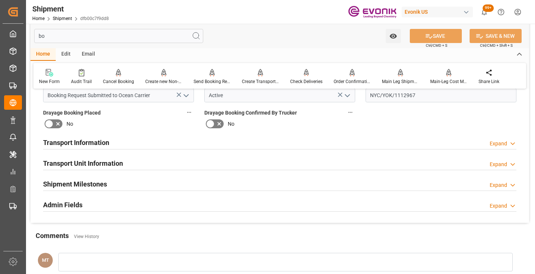
scroll to position [0, 0]
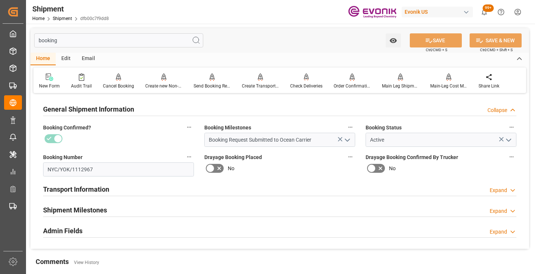
type input "booking"
click at [108, 208] on div "Shipment Milestones Expand" at bounding box center [279, 210] width 473 height 14
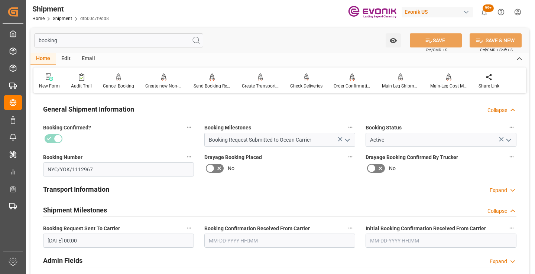
click at [216, 244] on input "text" at bounding box center [279, 241] width 151 height 14
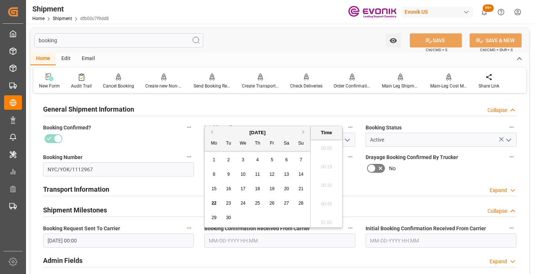
scroll to position [1135, 0]
click at [212, 132] on button "Previous Month" at bounding box center [210, 132] width 4 height 4
click at [273, 204] on span "25" at bounding box center [271, 203] width 5 height 5
type input "07-25-2025 00:00"
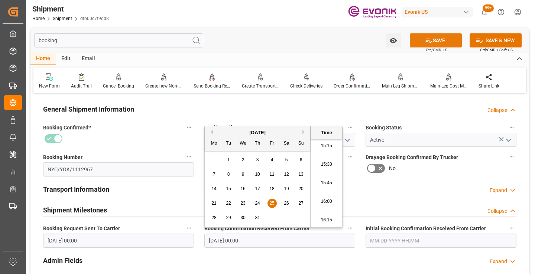
click at [433, 43] on button "SAVE" at bounding box center [436, 40] width 52 height 14
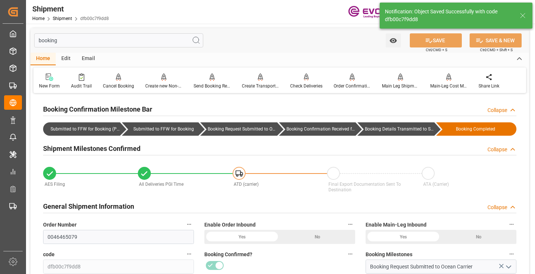
type input "Booking Details Transmitted to SAP"
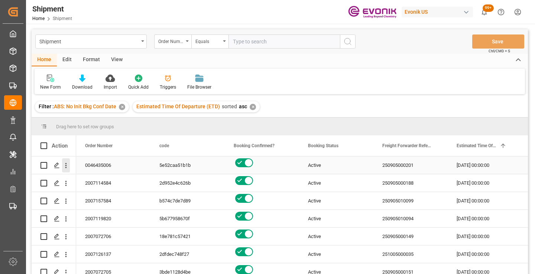
click at [66, 164] on icon "open menu" at bounding box center [65, 165] width 1 height 5
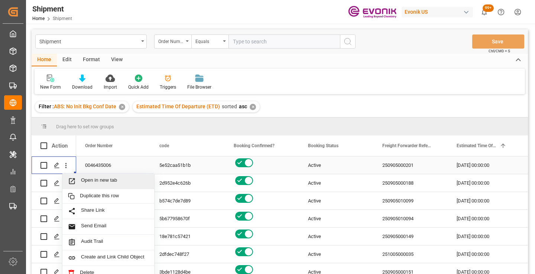
click at [92, 179] on span "Open in new tab" at bounding box center [115, 181] width 68 height 8
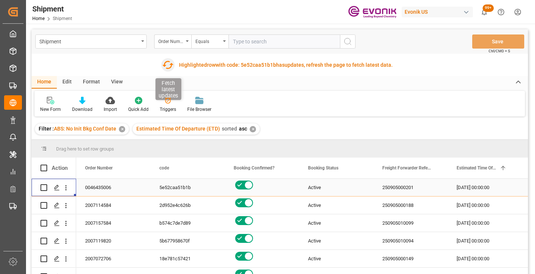
click at [164, 65] on icon "button" at bounding box center [168, 65] width 12 height 12
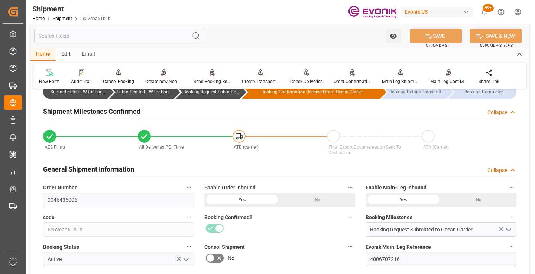
scroll to position [74, 0]
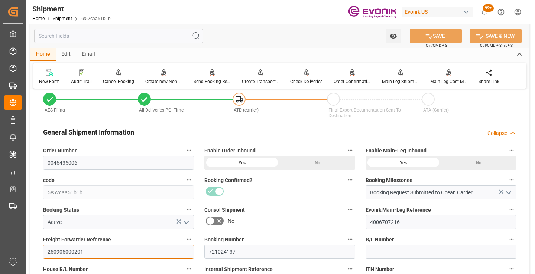
click at [71, 247] on input "250905000201" at bounding box center [118, 252] width 151 height 14
click at [131, 35] on input "text" at bounding box center [118, 36] width 169 height 14
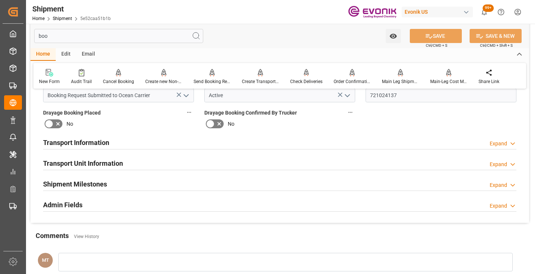
scroll to position [0, 0]
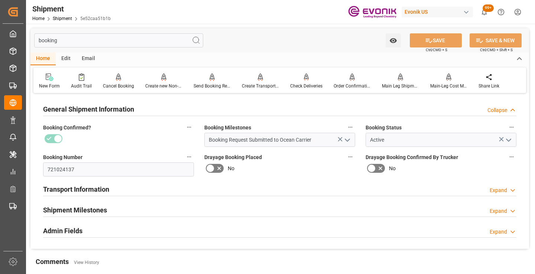
type input "booking"
click at [97, 208] on h2 "Shipment Milestones" at bounding box center [75, 210] width 64 height 10
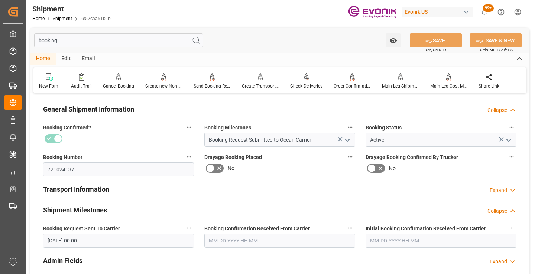
click at [160, 238] on input "08-14-2025 00:00" at bounding box center [118, 241] width 151 height 14
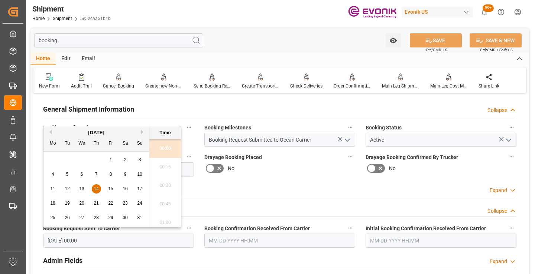
click at [82, 190] on span "13" at bounding box center [81, 188] width 5 height 5
type input "08-13-2025 00:00"
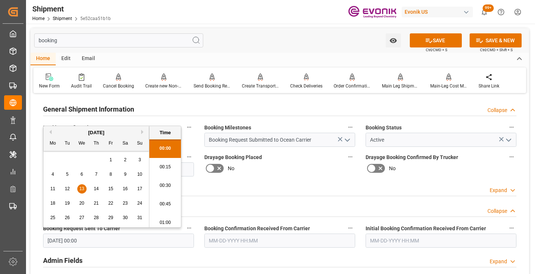
click at [252, 235] on input "text" at bounding box center [279, 241] width 151 height 14
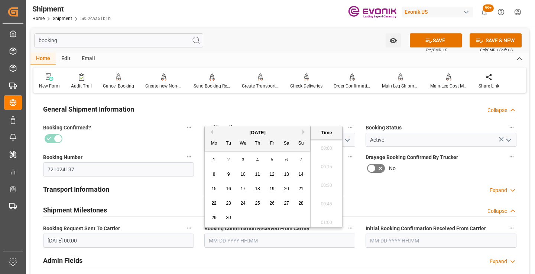
scroll to position [1135, 0]
click at [213, 133] on div "September 2025" at bounding box center [257, 132] width 105 height 7
click at [211, 132] on button "Previous Month" at bounding box center [210, 132] width 4 height 4
click at [214, 203] on span "18" at bounding box center [213, 203] width 5 height 5
type input "08-18-2025 00:00"
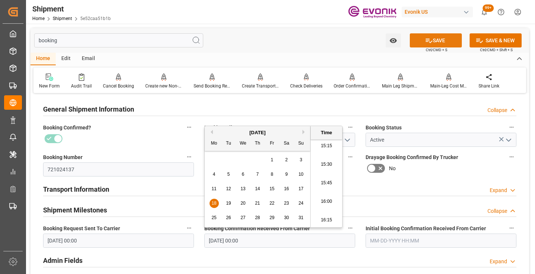
click at [423, 43] on button "SAVE" at bounding box center [436, 40] width 52 height 14
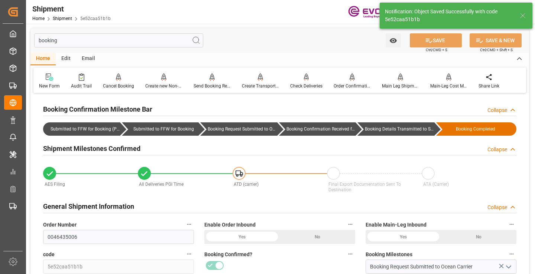
type input "Booking Details Transmitted to SAP"
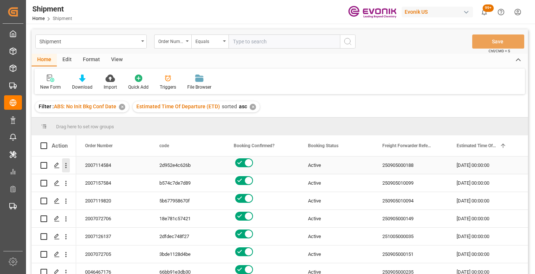
click at [65, 167] on icon "open menu" at bounding box center [66, 166] width 8 height 8
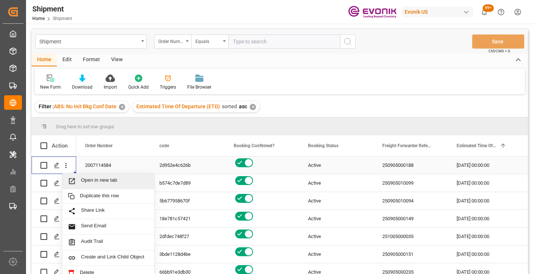
click at [93, 183] on span "Open in new tab" at bounding box center [115, 181] width 68 height 8
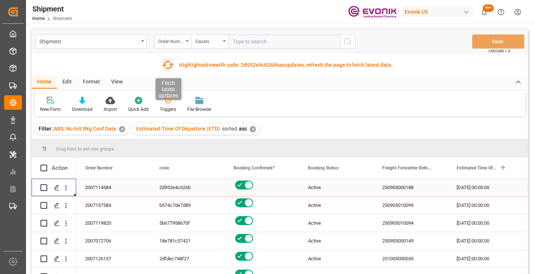
click at [167, 66] on icon "button" at bounding box center [168, 65] width 12 height 12
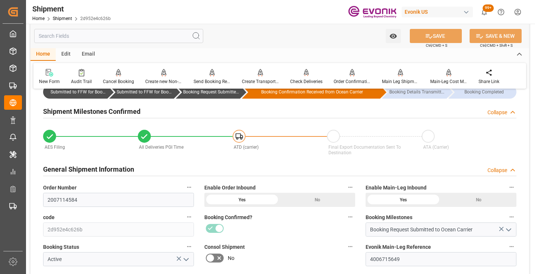
scroll to position [74, 0]
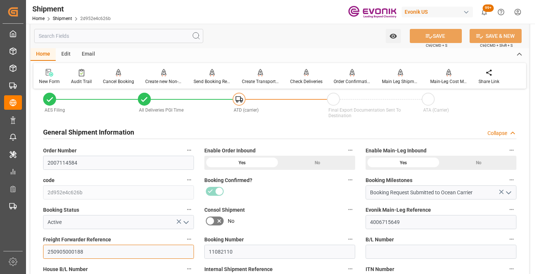
click at [74, 252] on input "250905000188" at bounding box center [118, 252] width 151 height 14
click at [121, 35] on input "text" at bounding box center [118, 36] width 169 height 14
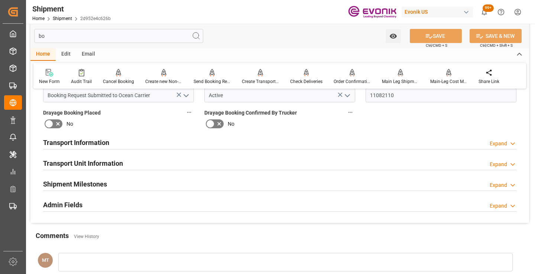
scroll to position [0, 0]
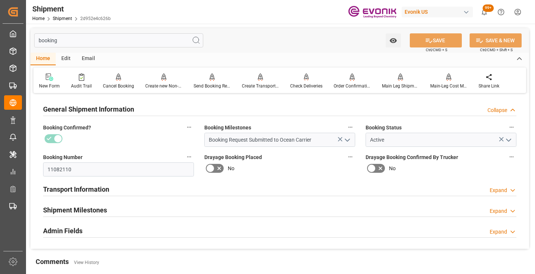
type input "booking"
click at [85, 209] on h2 "Shipment Milestones" at bounding box center [75, 210] width 64 height 10
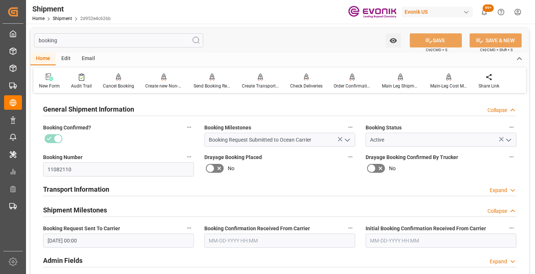
click at [204, 237] on input "text" at bounding box center [279, 241] width 151 height 14
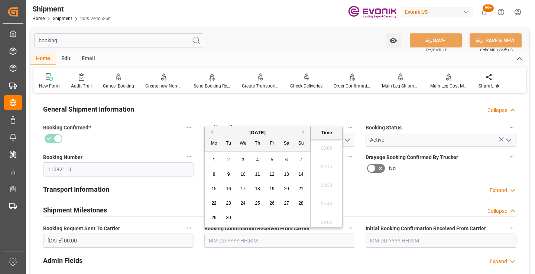
scroll to position [1135, 0]
click at [213, 237] on input "text" at bounding box center [279, 241] width 151 height 14
click at [211, 133] on button "Previous Month" at bounding box center [210, 132] width 4 height 4
click at [245, 189] on span "13" at bounding box center [242, 188] width 5 height 5
type input "[DATE] 00:00"
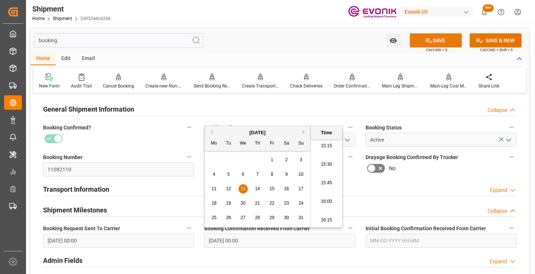
click at [426, 40] on icon at bounding box center [429, 41] width 7 height 4
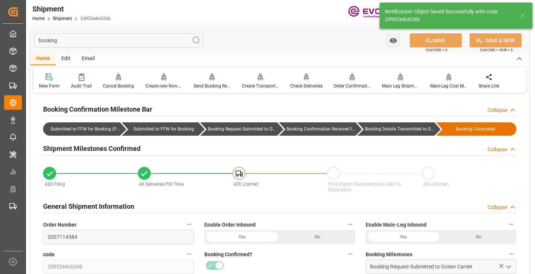
type input "Booking Details Transmitted to SAP"
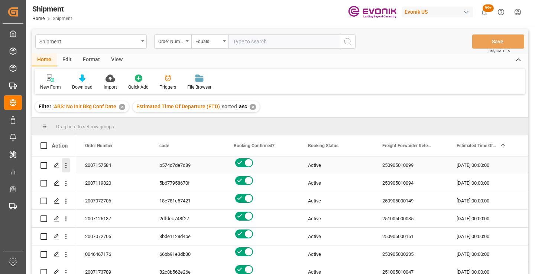
click at [66, 168] on icon "open menu" at bounding box center [65, 165] width 1 height 5
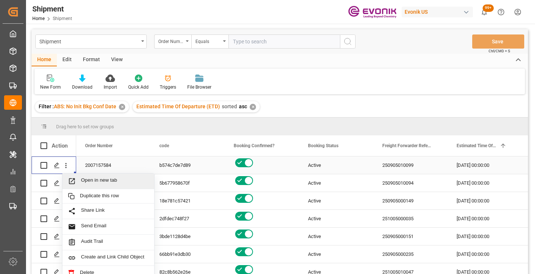
click at [90, 184] on span "Open in new tab" at bounding box center [115, 181] width 68 height 8
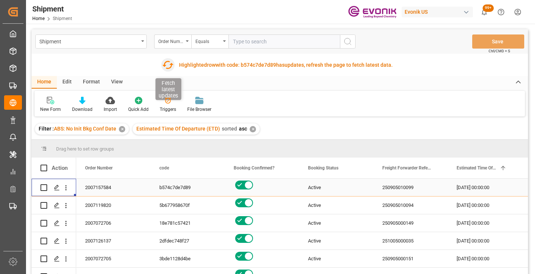
click at [164, 62] on icon "button" at bounding box center [167, 65] width 11 height 8
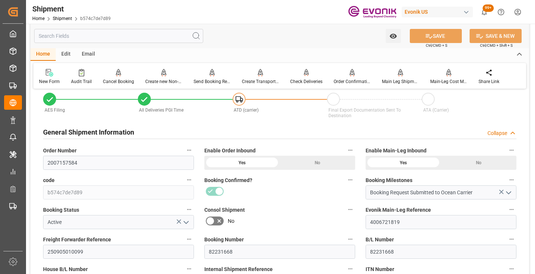
scroll to position [186, 0]
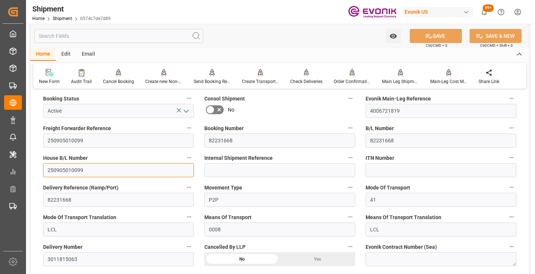
click at [72, 169] on input "250905010099" at bounding box center [118, 170] width 151 height 14
click at [131, 39] on input "text" at bounding box center [118, 36] width 169 height 14
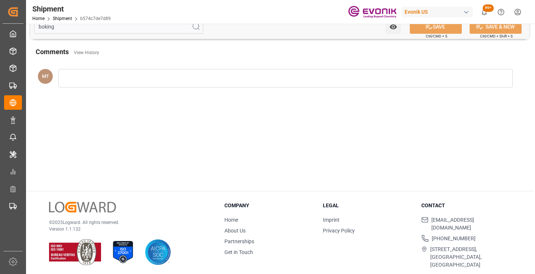
scroll to position [0, 0]
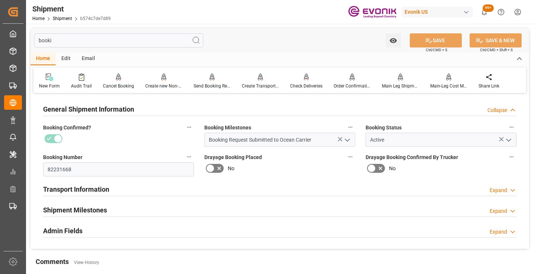
type input "booki"
click at [94, 207] on h2 "Shipment Milestones" at bounding box center [75, 210] width 64 height 10
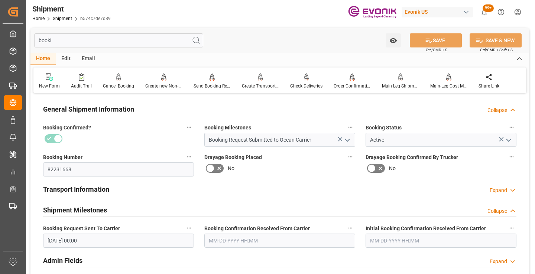
click at [80, 244] on input "09-02-2025 00:00" at bounding box center [118, 241] width 151 height 14
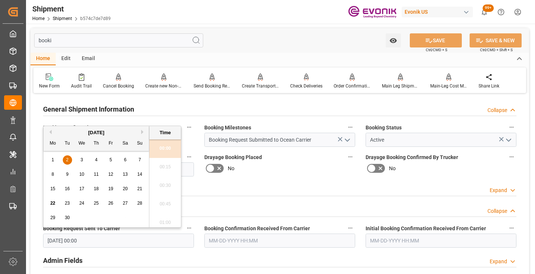
click at [53, 160] on span "1" at bounding box center [53, 159] width 3 height 5
type input "09-01-2025 00:00"
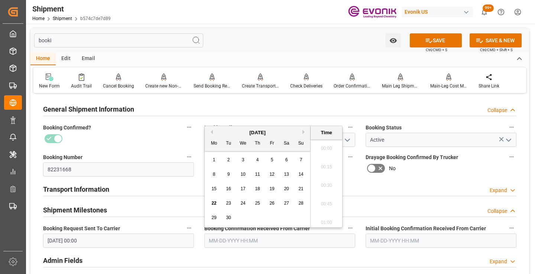
click at [264, 243] on input "text" at bounding box center [279, 241] width 151 height 14
click at [257, 159] on span "4" at bounding box center [257, 159] width 3 height 5
type input "09-04-2025 00:00"
click at [443, 40] on button "SAVE" at bounding box center [436, 40] width 52 height 14
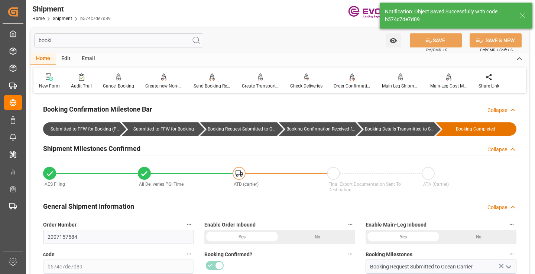
type input "Booking Details Transmitted to SAP"
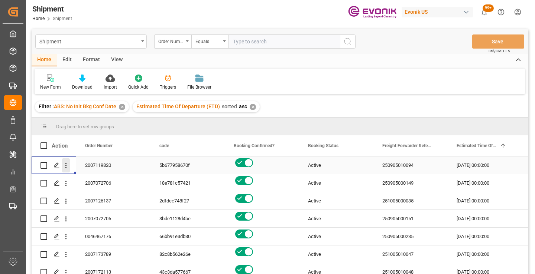
click at [66, 163] on icon "open menu" at bounding box center [65, 165] width 1 height 5
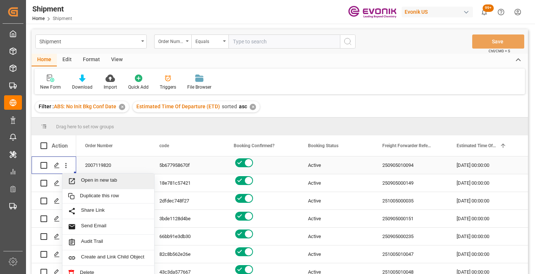
click at [100, 182] on span "Open in new tab" at bounding box center [115, 181] width 68 height 8
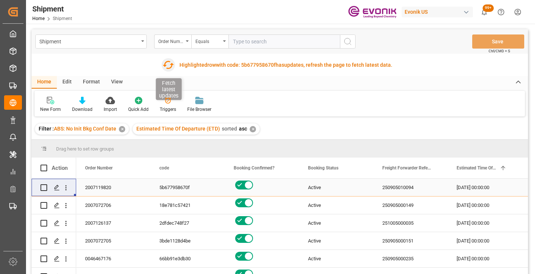
click at [167, 67] on icon "button" at bounding box center [168, 65] width 12 height 12
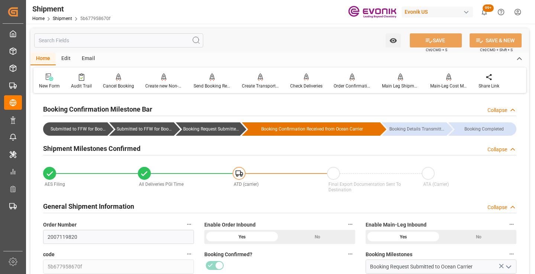
scroll to position [74, 0]
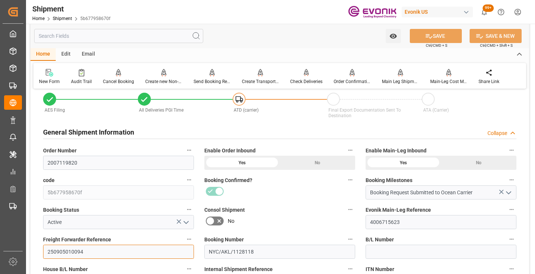
click at [73, 252] on input "250905010094" at bounding box center [118, 252] width 151 height 14
click at [132, 37] on input "text" at bounding box center [118, 36] width 169 height 14
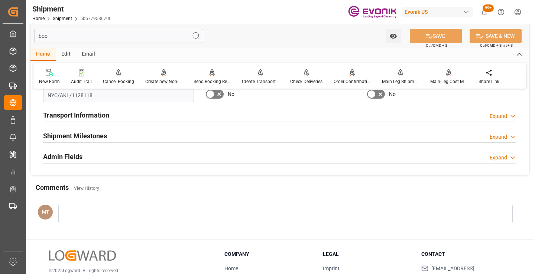
scroll to position [0, 0]
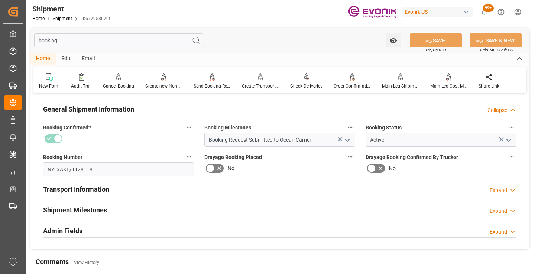
type input "booking"
click at [104, 199] on div "Transport Information Expand" at bounding box center [279, 189] width 483 height 21
click at [107, 205] on h2 "Shipment Milestones" at bounding box center [75, 210] width 64 height 10
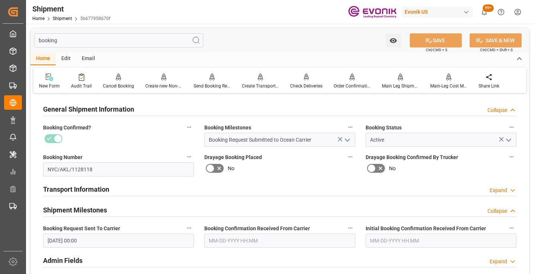
click at [245, 239] on input "text" at bounding box center [279, 241] width 151 height 14
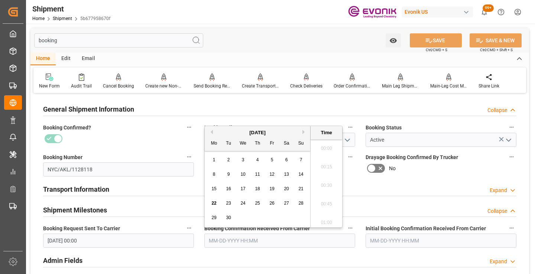
scroll to position [1135, 0]
click at [211, 133] on button "Previous Month" at bounding box center [210, 132] width 4 height 4
click at [257, 219] on span "28" at bounding box center [257, 217] width 5 height 5
type input "[DATE] 00:00"
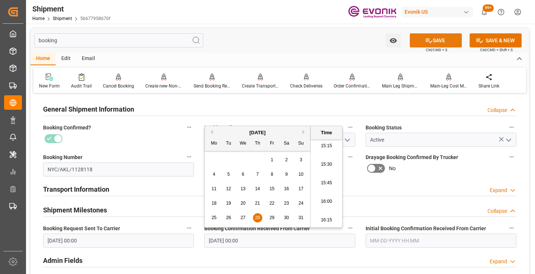
click at [443, 36] on button "SAVE" at bounding box center [436, 40] width 52 height 14
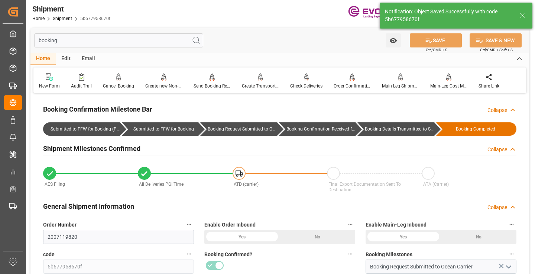
type input "Booking Details Transmitted to SAP"
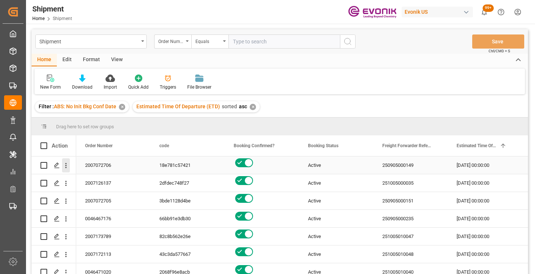
click icon "open menu"
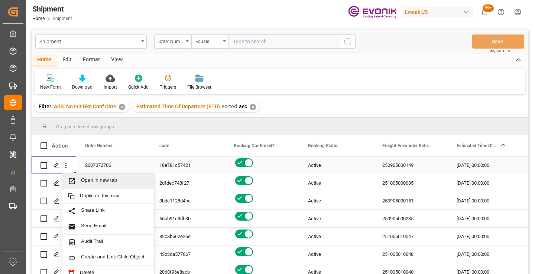
click span "Open in new tab"
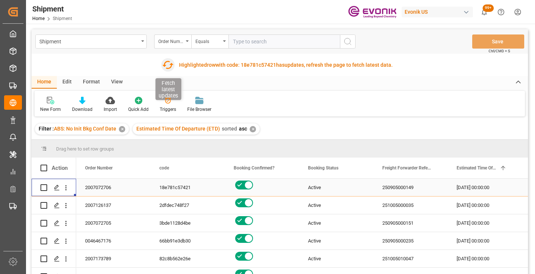
click icon "button"
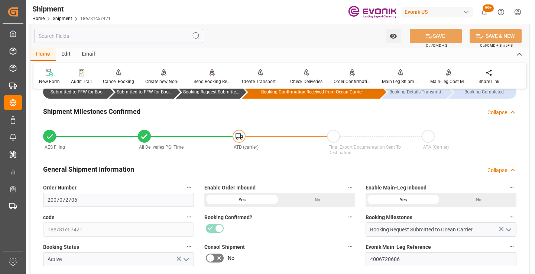
scroll to position [111, 0]
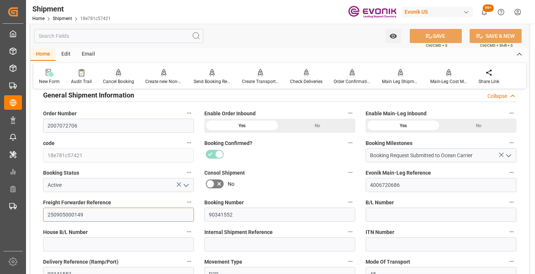
click at [72, 213] on input "250905000149" at bounding box center [118, 215] width 151 height 14
click at [113, 35] on input "text" at bounding box center [118, 36] width 169 height 14
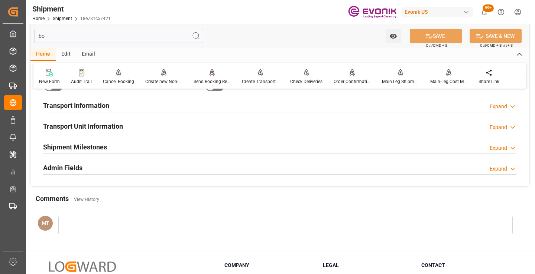
scroll to position [15, 0]
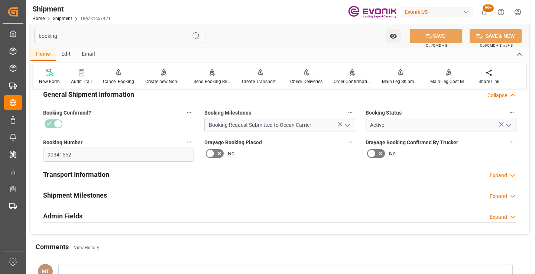
type input "booking"
click at [98, 192] on h2 "Shipment Milestones" at bounding box center [75, 195] width 64 height 10
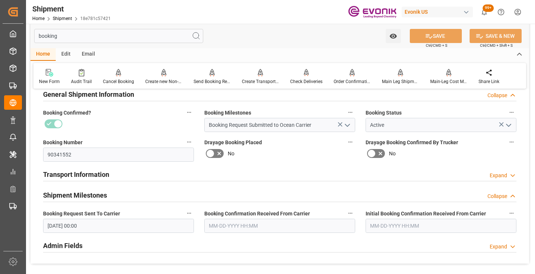
click at [228, 225] on input "text" at bounding box center [279, 226] width 151 height 14
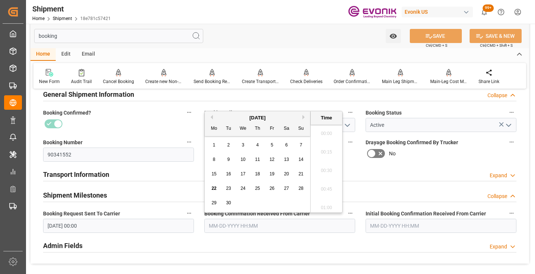
scroll to position [1154, 0]
click at [212, 119] on button "Previous Month" at bounding box center [210, 117] width 4 height 4
click at [214, 177] on span "11" at bounding box center [213, 174] width 5 height 5
type input "08-11-2025 00:00"
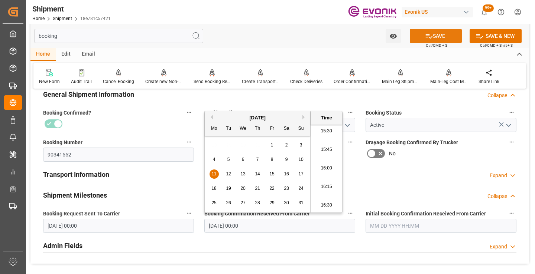
click at [429, 38] on icon at bounding box center [429, 36] width 8 height 8
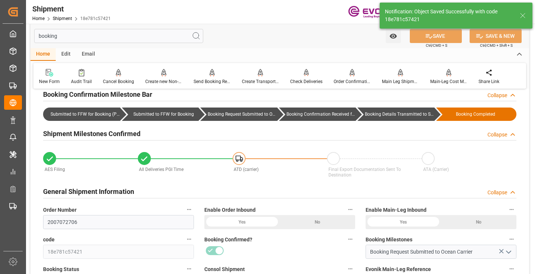
type input "Booking Details Transmitted to SAP"
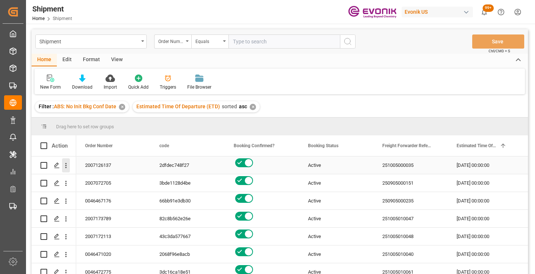
click at [65, 167] on icon "open menu" at bounding box center [66, 166] width 8 height 8
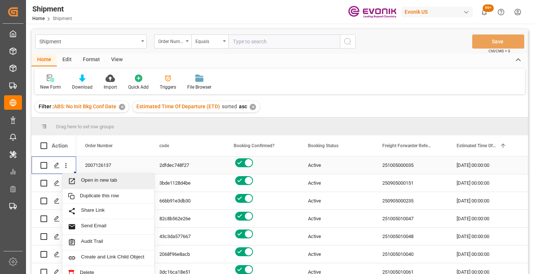
click at [98, 182] on span "Open in new tab" at bounding box center [115, 181] width 68 height 8
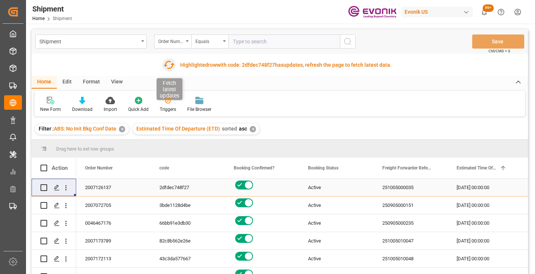
click at [169, 65] on icon "button" at bounding box center [169, 65] width 12 height 12
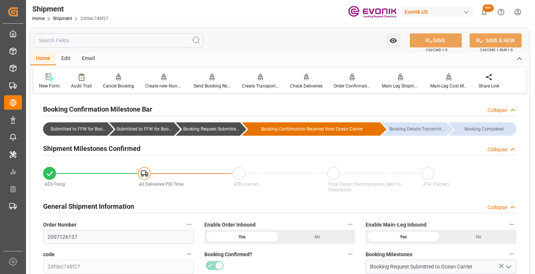
scroll to position [149, 0]
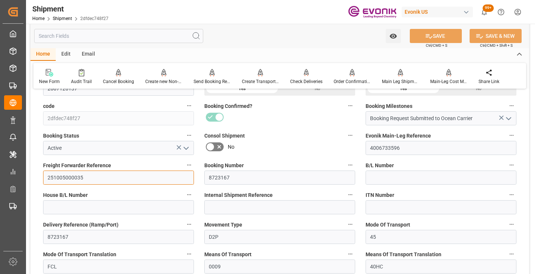
click at [71, 179] on input "251005000035" at bounding box center [118, 178] width 151 height 14
click at [132, 36] on input "text" at bounding box center [118, 36] width 169 height 14
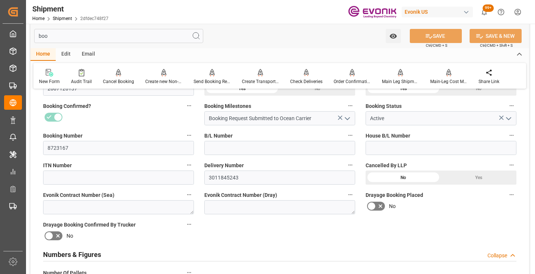
scroll to position [52, 0]
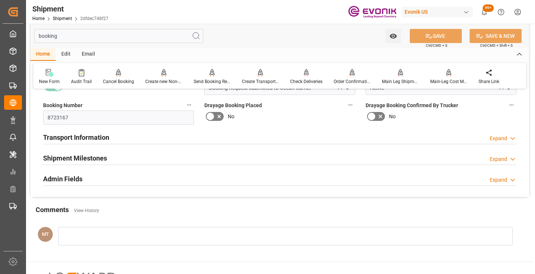
type input "booking"
click at [110, 160] on div "Shipment Milestones Expand" at bounding box center [279, 158] width 473 height 14
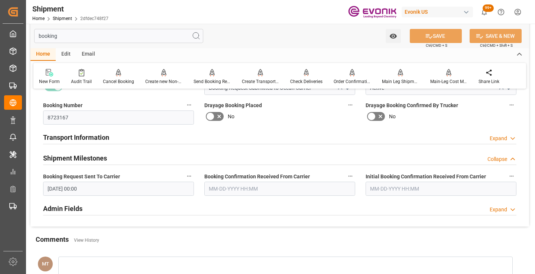
click at [235, 188] on input "text" at bounding box center [279, 189] width 151 height 14
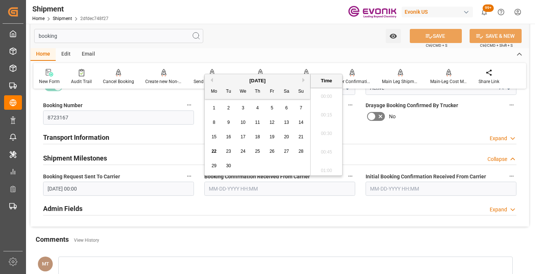
scroll to position [1154, 0]
click at [212, 81] on button "Previous Month" at bounding box center [210, 80] width 4 height 4
click at [214, 166] on span "25" at bounding box center [213, 165] width 5 height 5
type input "08-25-2025 00:00"
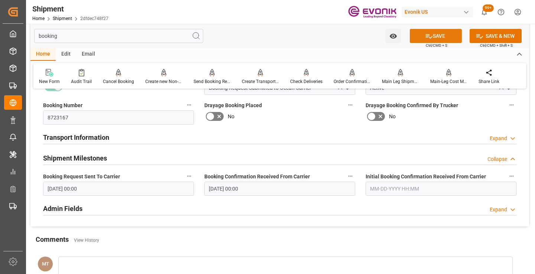
click at [416, 36] on button "SAVE" at bounding box center [436, 36] width 52 height 14
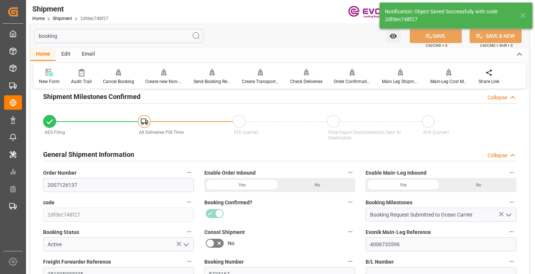
type input "Booking Details Transmitted to SAP"
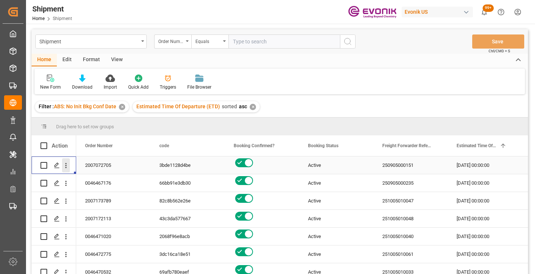
click at [66, 165] on icon "open menu" at bounding box center [66, 166] width 8 height 8
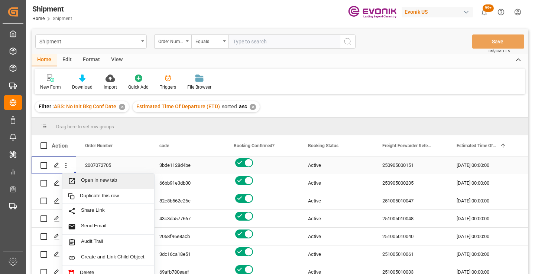
click at [94, 179] on span "Open in new tab" at bounding box center [115, 181] width 68 height 8
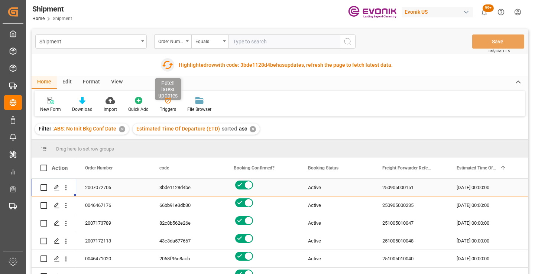
click at [165, 63] on icon "button" at bounding box center [168, 65] width 12 height 12
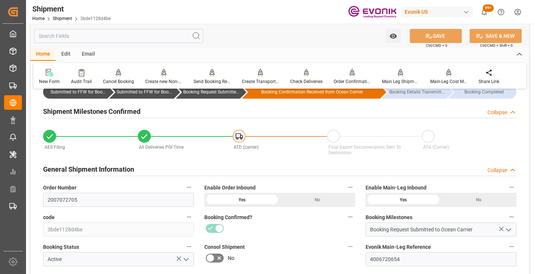
scroll to position [111, 0]
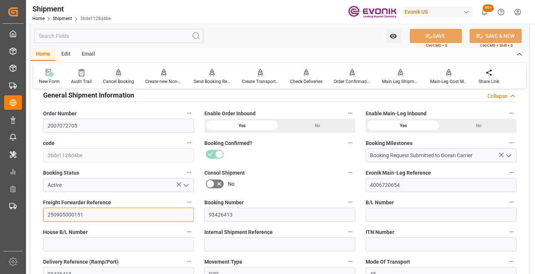
click at [69, 218] on input "250905000151" at bounding box center [118, 215] width 151 height 14
click at [144, 35] on input "text" at bounding box center [118, 36] width 169 height 14
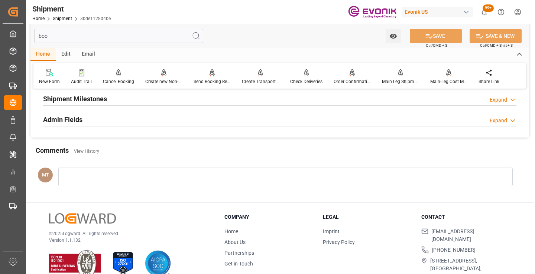
scroll to position [15, 0]
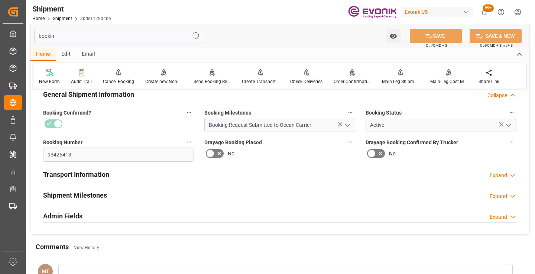
type input "bookin"
click at [96, 193] on h2 "Shipment Milestones" at bounding box center [75, 195] width 64 height 10
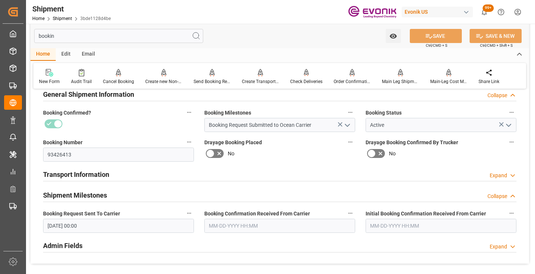
click at [122, 224] on input "[DATE] 00:00" at bounding box center [118, 226] width 151 height 14
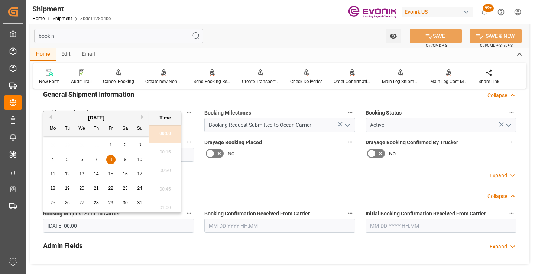
click at [242, 231] on input "text" at bounding box center [279, 226] width 151 height 14
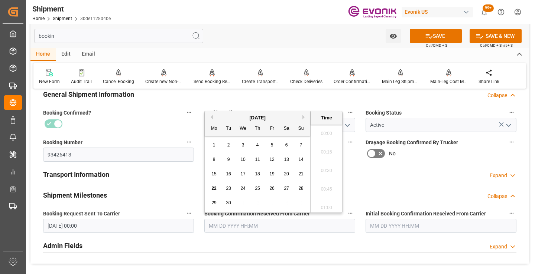
scroll to position [1154, 0]
click at [212, 118] on button "Previous Month" at bounding box center [210, 117] width 4 height 4
click at [211, 172] on span "11" at bounding box center [213, 174] width 5 height 5
type input "[DATE] 00:00"
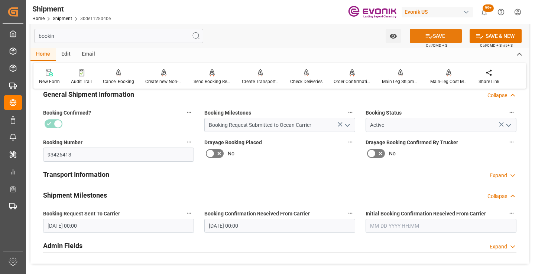
click at [426, 39] on icon at bounding box center [429, 36] width 8 height 8
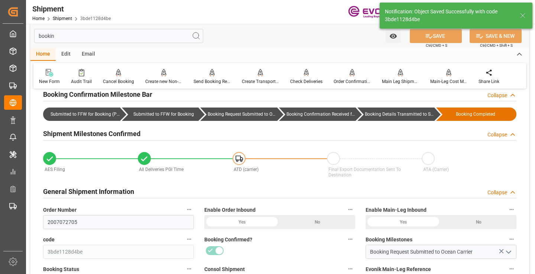
type input "Booking Details Transmitted to SAP"
